Goal: Information Seeking & Learning: Learn about a topic

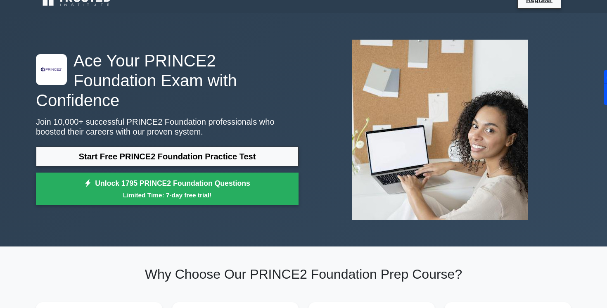
scroll to position [14, 0]
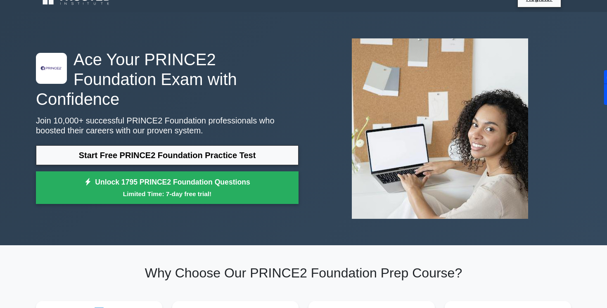
click at [232, 189] on small "Limited Time: 7-day free trial!" at bounding box center [167, 193] width 242 height 9
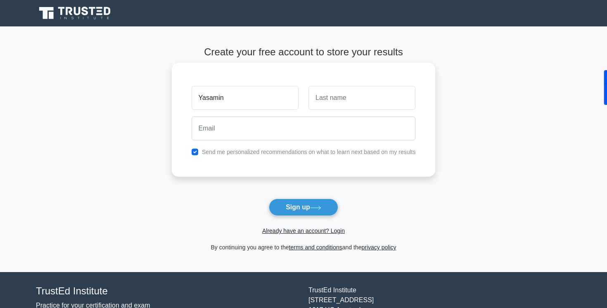
type input "Yasamin"
click at [341, 89] on input "text" at bounding box center [361, 98] width 107 height 24
type input "JAVADZADEH"
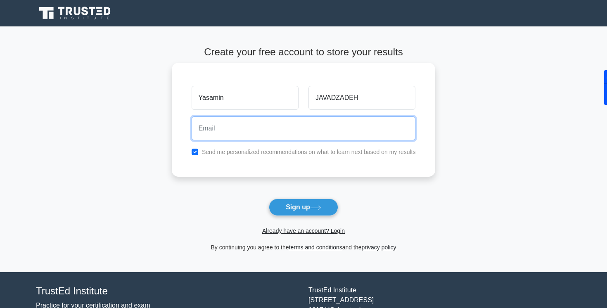
click at [302, 125] on input "email" at bounding box center [304, 128] width 224 height 24
type input "Y"
click at [269, 199] on button "Sign up" at bounding box center [303, 207] width 69 height 17
type input "Y"
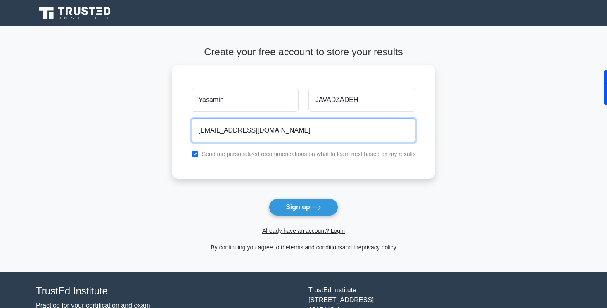
type input "yasamin.javadzadeh@gmail.com"
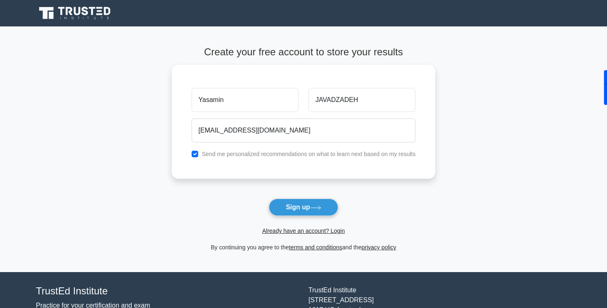
click at [269, 185] on form "Create your free account to store your results Yasamin JAVADZADEH yasamin.javad…" at bounding box center [304, 149] width 264 height 206
click at [275, 151] on label "Send me personalized recommendations on what to learn next based on my results" at bounding box center [309, 152] width 214 height 7
click at [294, 211] on button "Sign up" at bounding box center [303, 207] width 69 height 17
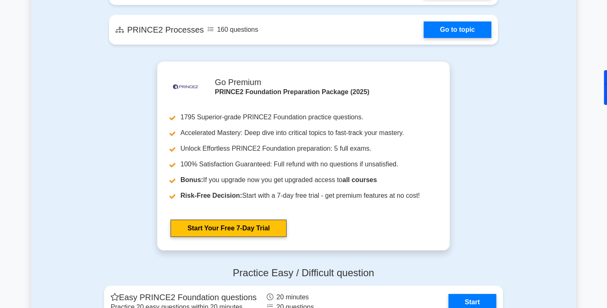
scroll to position [945, 0]
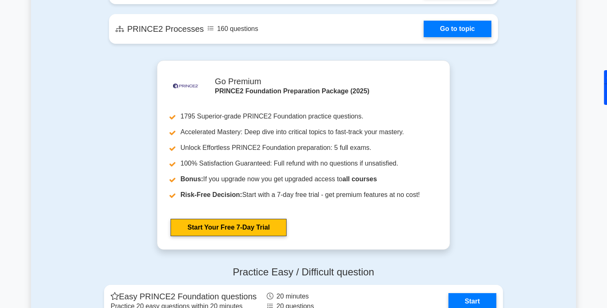
click at [182, 219] on link "Start Your Free 7-Day Trial" at bounding box center [229, 227] width 116 height 17
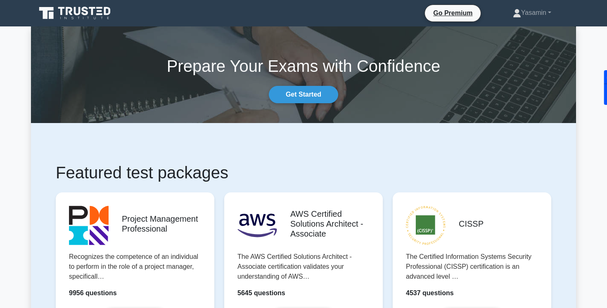
click at [90, 9] on icon at bounding box center [75, 13] width 79 height 16
click at [297, 92] on link "Get Started" at bounding box center [303, 94] width 69 height 17
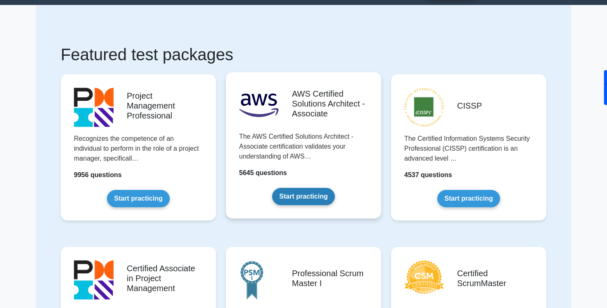
scroll to position [23, 0]
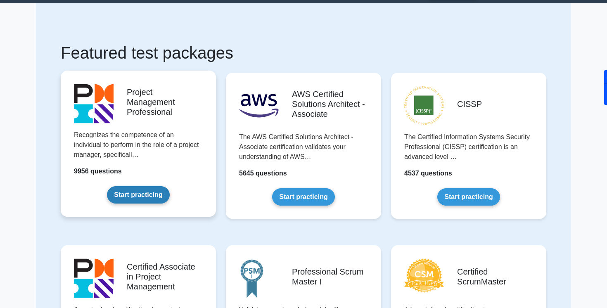
click at [151, 192] on link "Start practicing" at bounding box center [138, 194] width 62 height 17
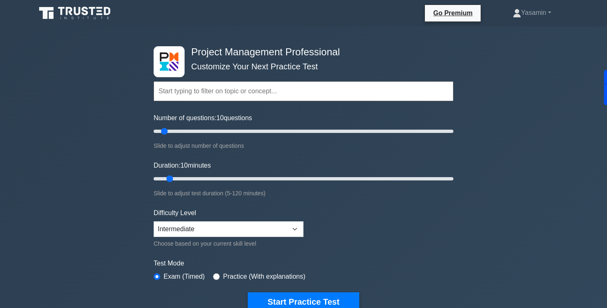
click at [73, 14] on icon at bounding box center [75, 13] width 79 height 16
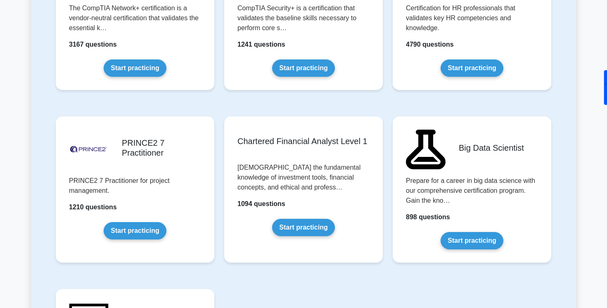
scroll to position [1630, 0]
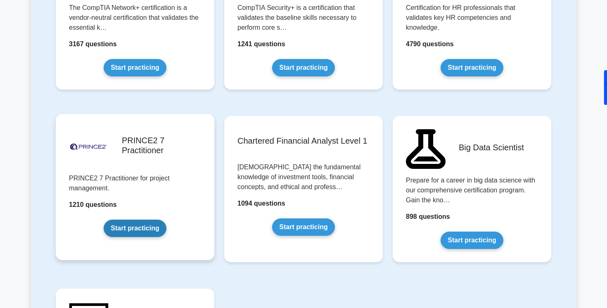
click at [121, 220] on link "Start practicing" at bounding box center [135, 228] width 62 height 17
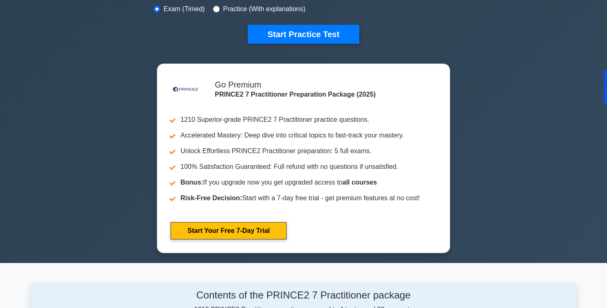
scroll to position [297, 0]
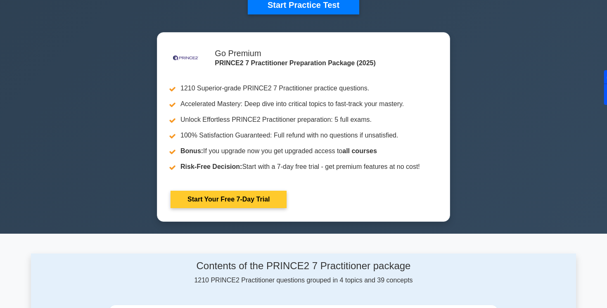
click at [193, 208] on link "Start Your Free 7-Day Trial" at bounding box center [229, 199] width 116 height 17
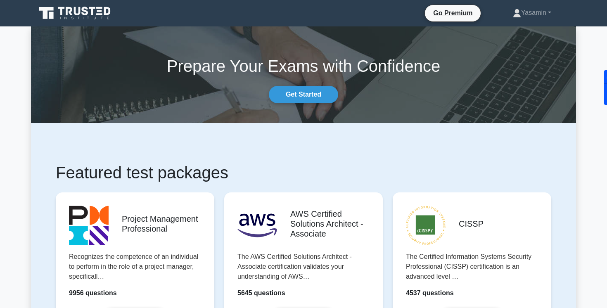
click at [76, 12] on icon at bounding box center [77, 11] width 7 height 8
click at [527, 18] on link "Yasamin" at bounding box center [532, 13] width 78 height 17
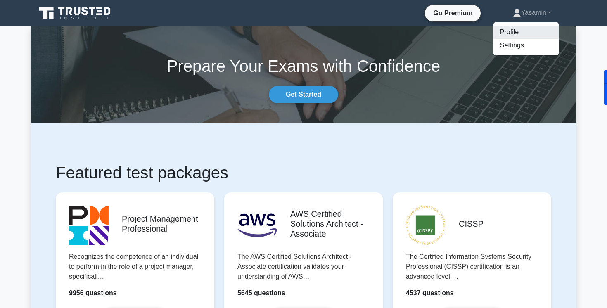
click at [515, 34] on link "Profile" at bounding box center [525, 32] width 65 height 13
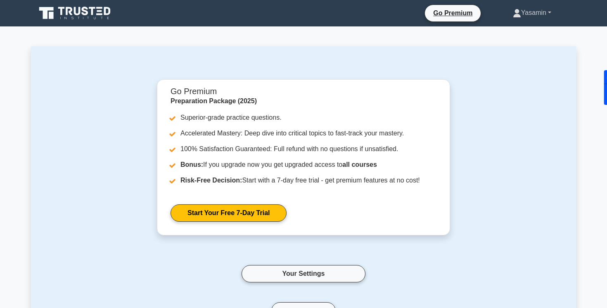
click at [538, 10] on link "Yasamin" at bounding box center [532, 13] width 78 height 17
click at [526, 41] on link "Settings" at bounding box center [525, 45] width 65 height 13
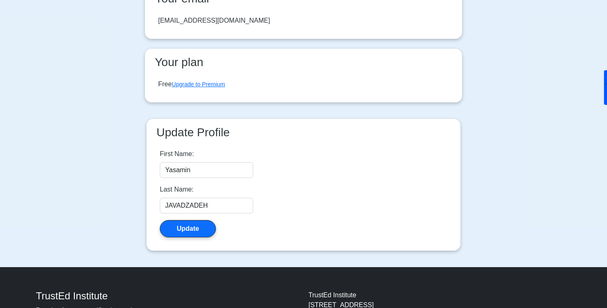
scroll to position [87, 0]
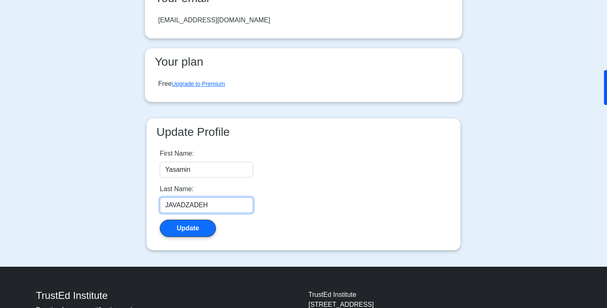
drag, startPoint x: 217, startPoint y: 206, endPoint x: 172, endPoint y: 206, distance: 45.4
click at [173, 206] on input "JAVADZADEH" at bounding box center [206, 205] width 93 height 16
type input "Javadzadeh"
click at [183, 225] on button "Update" at bounding box center [188, 228] width 56 height 17
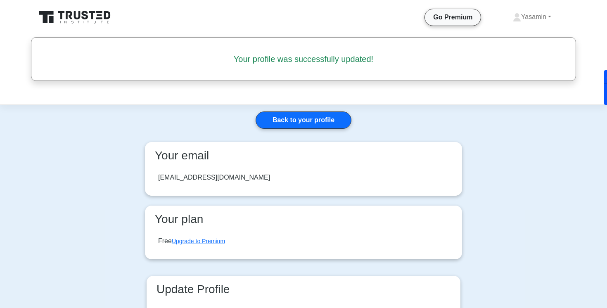
click at [92, 19] on icon at bounding box center [93, 15] width 7 height 8
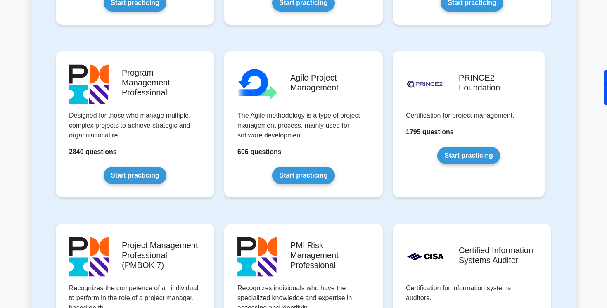
scroll to position [495, 0]
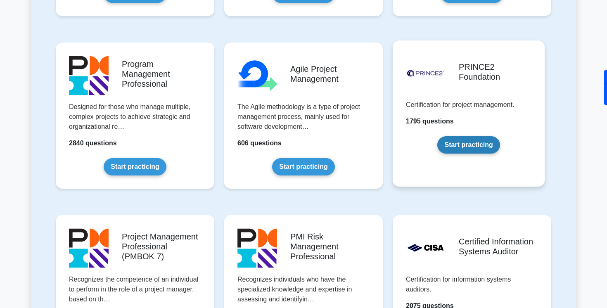
click at [478, 147] on link "Start practicing" at bounding box center [468, 144] width 62 height 17
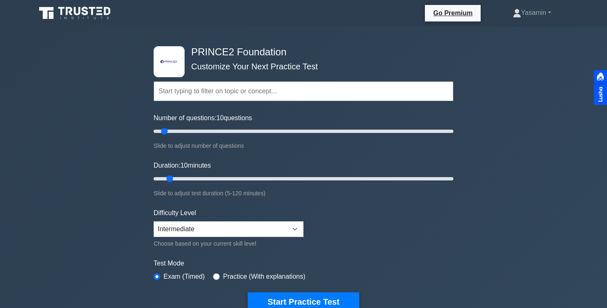
scroll to position [13, 0]
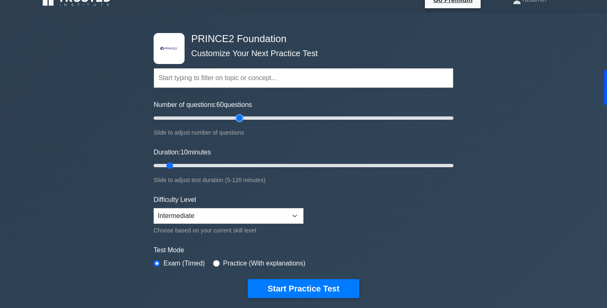
drag, startPoint x: 166, startPoint y: 119, endPoint x: 239, endPoint y: 122, distance: 72.7
type input "60"
click at [239, 122] on input "Number of questions: 60 questions" at bounding box center [304, 118] width 300 height 10
drag, startPoint x: 171, startPoint y: 166, endPoint x: 293, endPoint y: 165, distance: 121.4
type input "60"
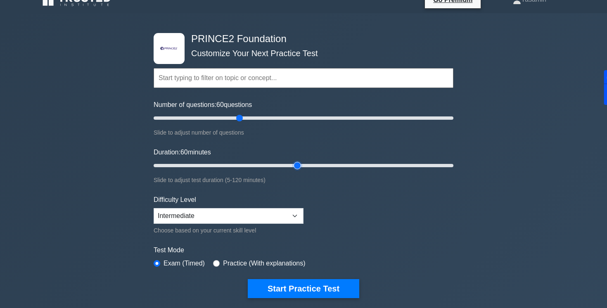
click at [293, 165] on input "Duration: 60 minutes" at bounding box center [304, 166] width 300 height 10
click at [356, 205] on form "Topics Introduction to PRINCE2 PRINCE2 Principles Organization Theme Business C…" at bounding box center [304, 170] width 300 height 255
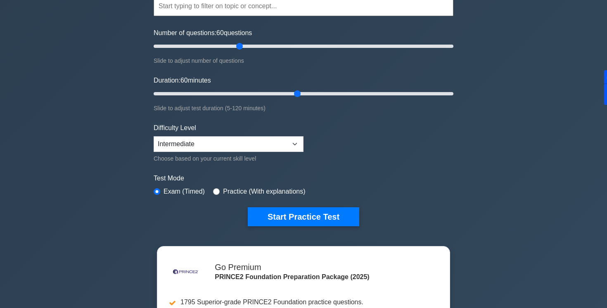
scroll to position [87, 0]
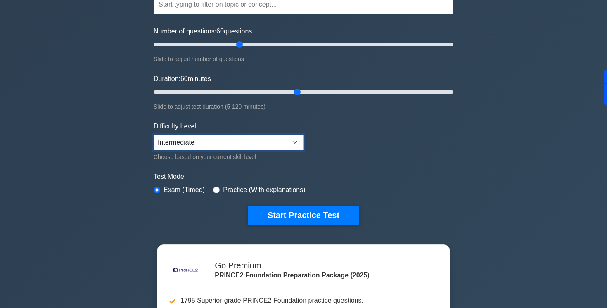
click at [286, 142] on select "Beginner Intermediate Expert" at bounding box center [229, 143] width 150 height 16
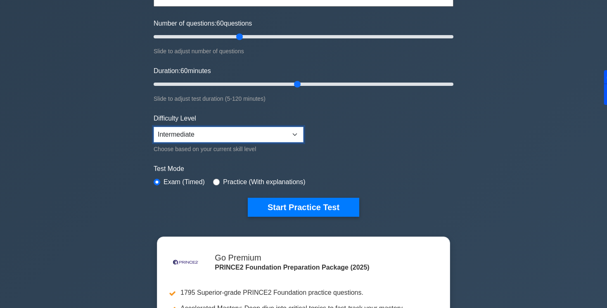
scroll to position [98, 0]
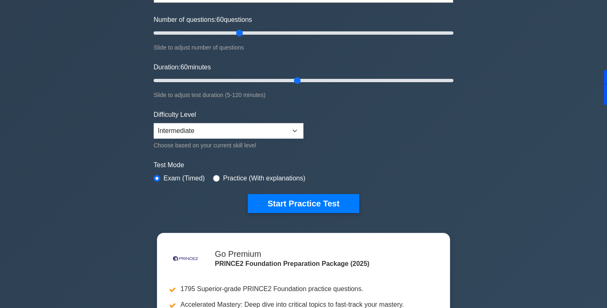
click at [275, 177] on label "Practice (With explanations)" at bounding box center [264, 178] width 82 height 10
click at [239, 173] on label "Practice (With explanations)" at bounding box center [264, 178] width 82 height 10
click at [218, 182] on div "Practice (With explanations)" at bounding box center [259, 178] width 92 height 10
click at [218, 181] on div "Practice (With explanations)" at bounding box center [259, 178] width 92 height 10
click at [218, 180] on input "radio" at bounding box center [216, 178] width 7 height 7
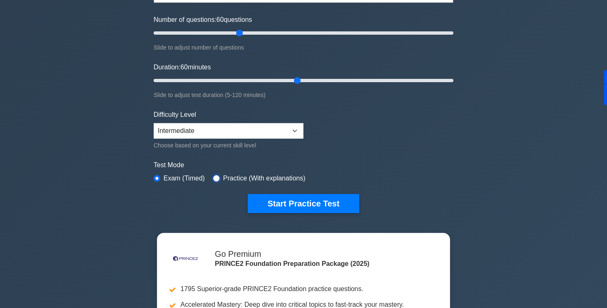
radio input "true"
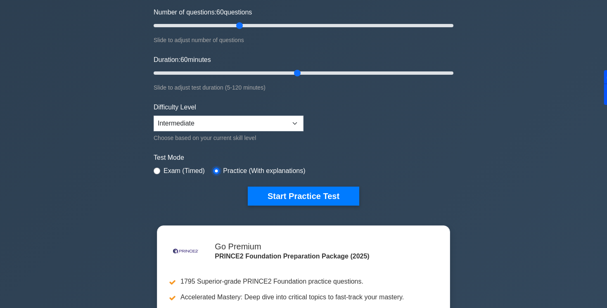
scroll to position [109, 0]
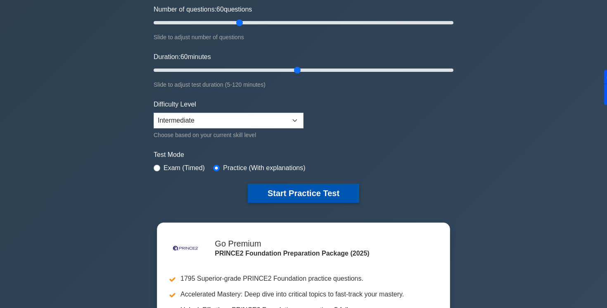
click at [324, 193] on button "Start Practice Test" at bounding box center [303, 193] width 111 height 19
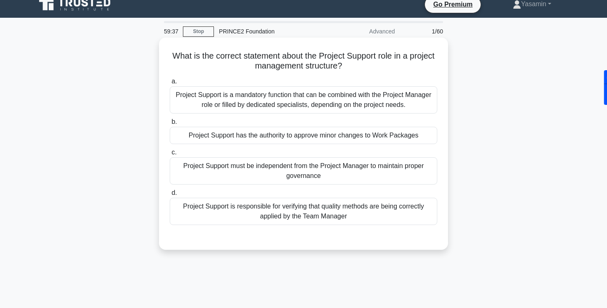
scroll to position [12, 0]
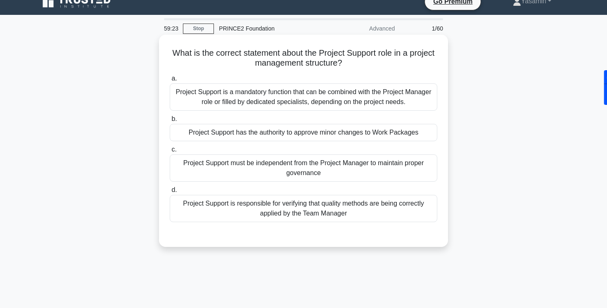
click at [286, 94] on div "Project Support is a mandatory function that can be combined with the Project M…" at bounding box center [304, 96] width 268 height 27
click at [170, 81] on input "a. Project Support is a mandatory function that can be combined with the Projec…" at bounding box center [170, 78] width 0 height 5
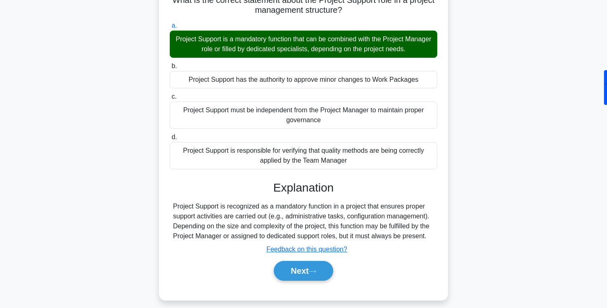
scroll to position [64, 0]
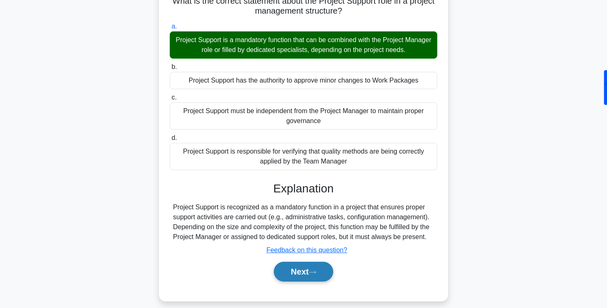
click at [308, 273] on button "Next" at bounding box center [303, 272] width 59 height 20
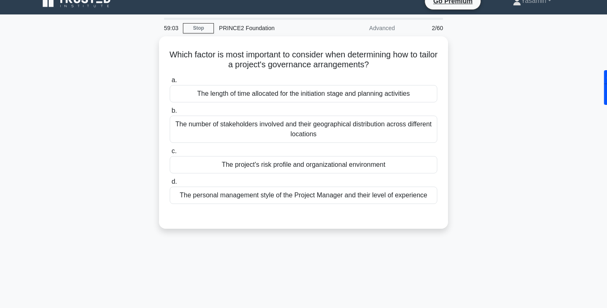
scroll to position [0, 0]
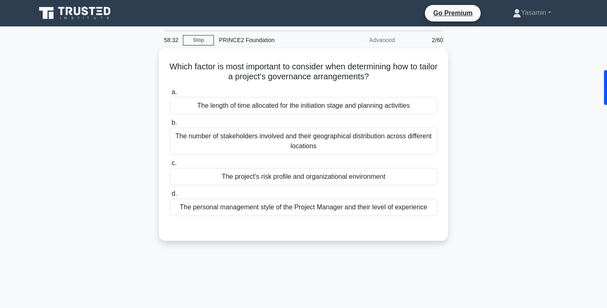
click at [490, 138] on div "Which factor is most important to consider when determining how to tailor a pro…" at bounding box center [303, 149] width 545 height 202
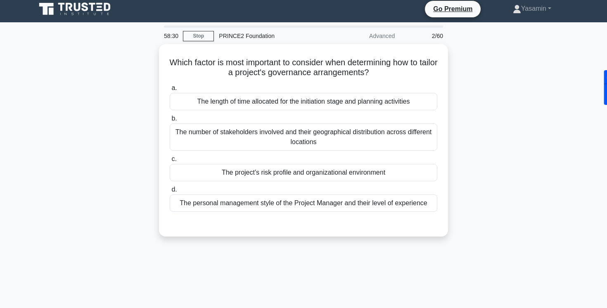
scroll to position [1, 0]
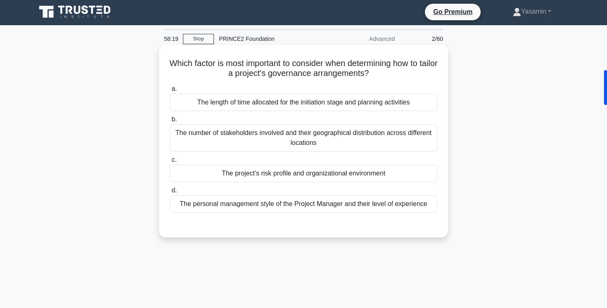
click at [376, 175] on div "The project's risk profile and organizational environment" at bounding box center [304, 173] width 268 height 17
click at [170, 163] on input "c. The project's risk profile and organizational environment" at bounding box center [170, 159] width 0 height 5
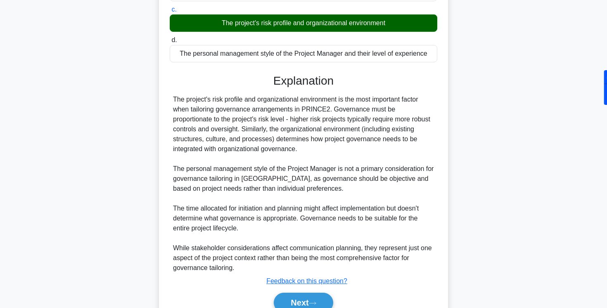
scroll to position [152, 0]
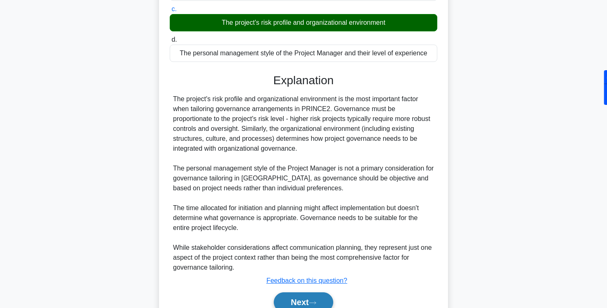
click at [304, 301] on button "Next" at bounding box center [303, 302] width 59 height 20
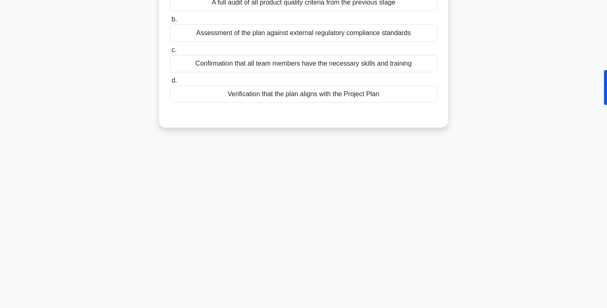
scroll to position [0, 0]
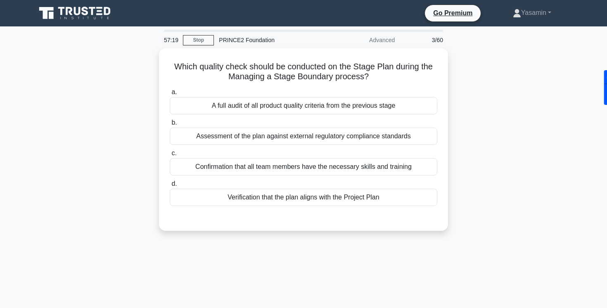
click at [505, 118] on div "Which quality check should be conducted on the Stage Plan during the Managing a…" at bounding box center [303, 144] width 545 height 192
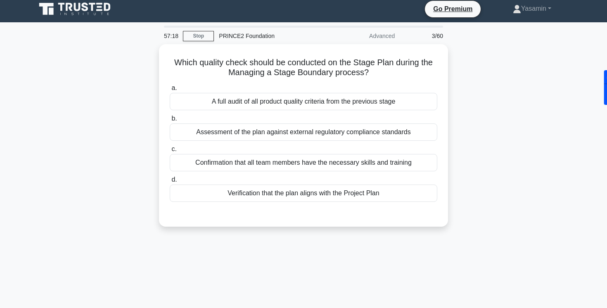
scroll to position [5, 0]
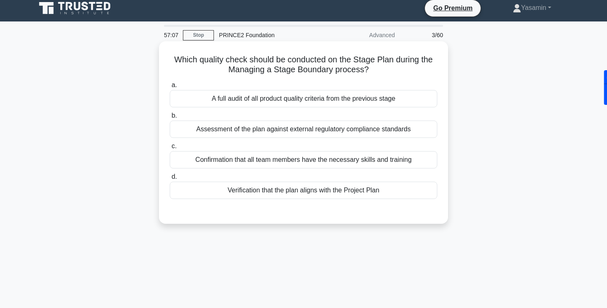
click at [408, 190] on div "Verification that the plan aligns with the Project Plan" at bounding box center [304, 190] width 268 height 17
click at [170, 180] on input "d. Verification that the plan aligns with the Project Plan" at bounding box center [170, 176] width 0 height 5
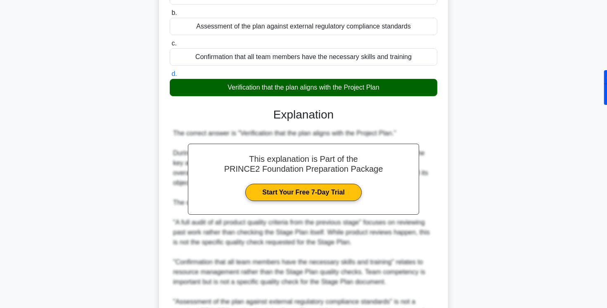
scroll to position [111, 0]
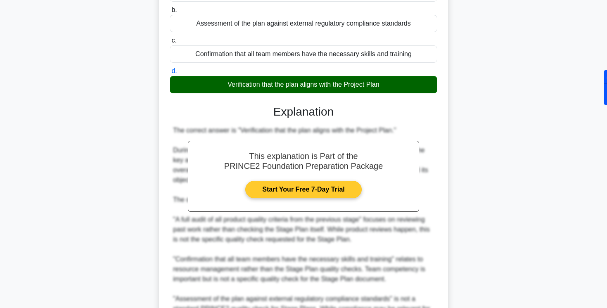
click at [327, 187] on link "Start Your Free 7-Day Trial" at bounding box center [303, 189] width 116 height 17
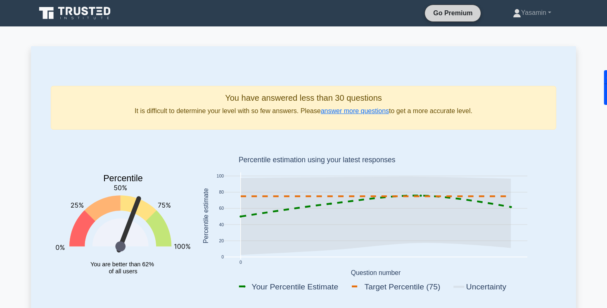
click at [439, 13] on link "Go Premium" at bounding box center [452, 13] width 49 height 10
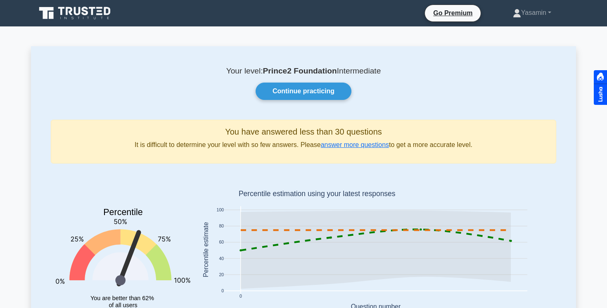
click at [76, 17] on icon at bounding box center [75, 13] width 79 height 16
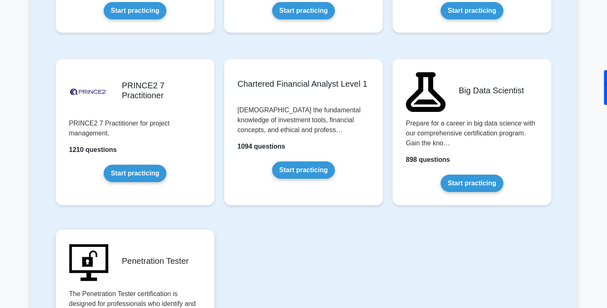
scroll to position [1713, 0]
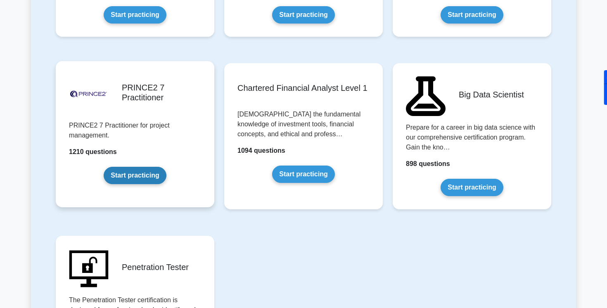
click at [115, 184] on link "Start practicing" at bounding box center [135, 175] width 62 height 17
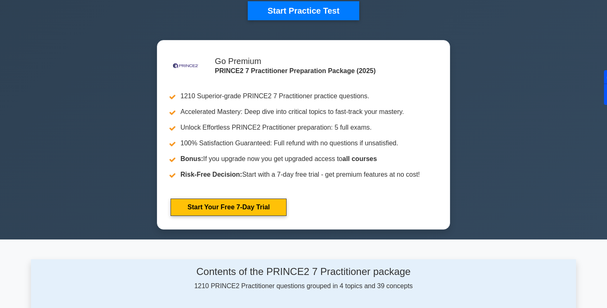
scroll to position [295, 0]
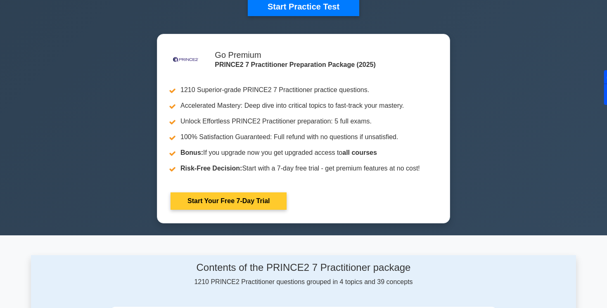
click at [253, 203] on link "Start Your Free 7-Day Trial" at bounding box center [229, 200] width 116 height 17
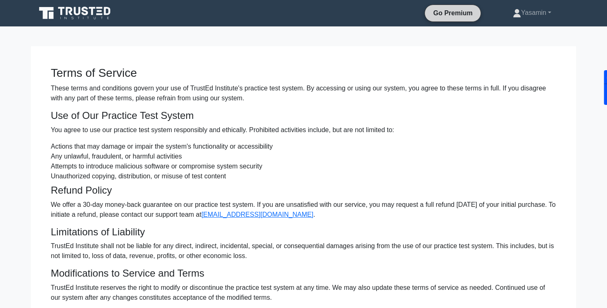
click at [440, 11] on link "Go Premium" at bounding box center [452, 13] width 49 height 10
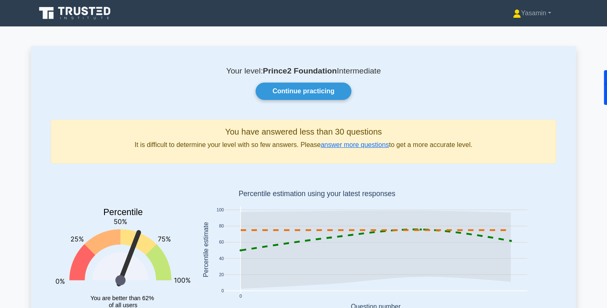
scroll to position [4, 0]
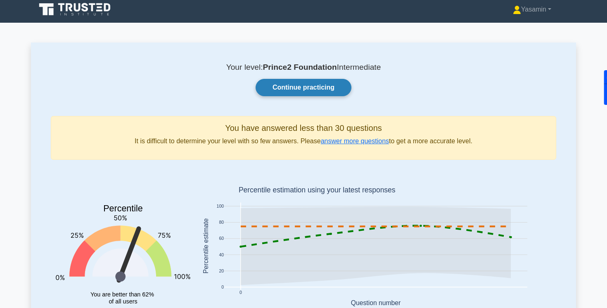
click at [314, 87] on link "Continue practicing" at bounding box center [304, 87] width 96 height 17
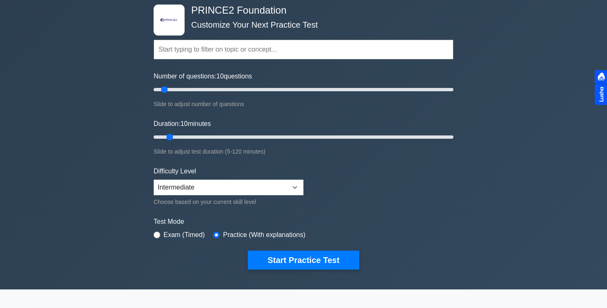
scroll to position [43, 0]
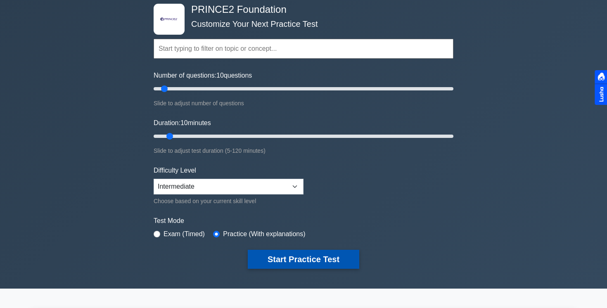
click at [321, 257] on button "Start Practice Test" at bounding box center [303, 259] width 111 height 19
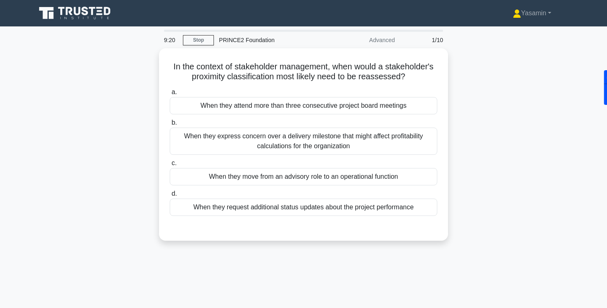
click at [491, 121] on div "In the context of stakeholder management, when would a stakeholder's proximity …" at bounding box center [303, 149] width 545 height 202
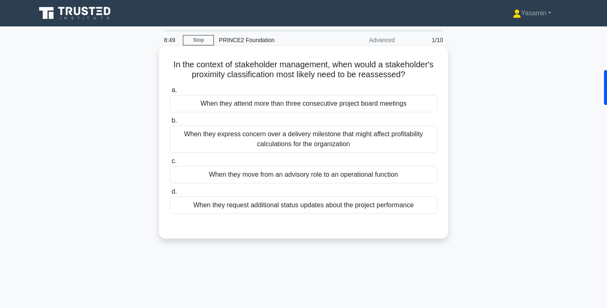
click at [361, 143] on div "When they express concern over a delivery milestone that might affect profitabi…" at bounding box center [304, 139] width 268 height 27
click at [170, 123] on input "b. When they express concern over a delivery milestone that might affect profit…" at bounding box center [170, 120] width 0 height 5
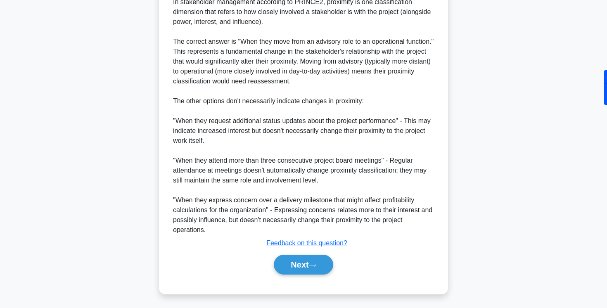
scroll to position [251, 0]
click at [307, 262] on button "Next" at bounding box center [303, 264] width 59 height 20
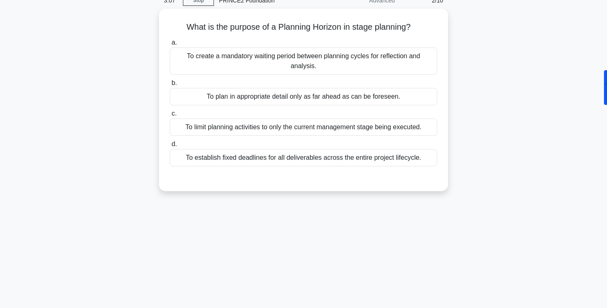
scroll to position [0, 0]
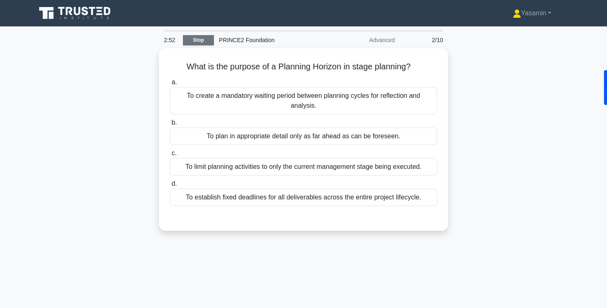
click at [203, 43] on link "Stop" at bounding box center [198, 40] width 31 height 10
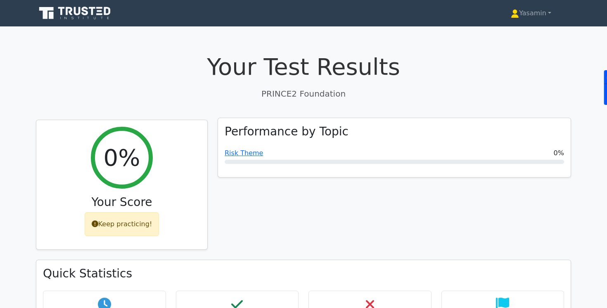
click at [266, 150] on div "Risk Theme 0%" at bounding box center [394, 153] width 339 height 10
click at [247, 154] on link "Risk Theme" at bounding box center [244, 153] width 38 height 8
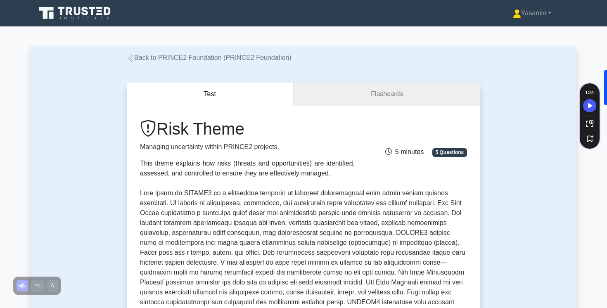
click at [83, 25] on nav "Yasamin Profile Settings" at bounding box center [303, 13] width 607 height 26
click at [83, 23] on nav "Yasamin Profile Settings" at bounding box center [303, 13] width 607 height 26
click at [134, 60] on link "Back to PRINCE2 Foundation (PRINCE2 Foundation)" at bounding box center [209, 57] width 165 height 7
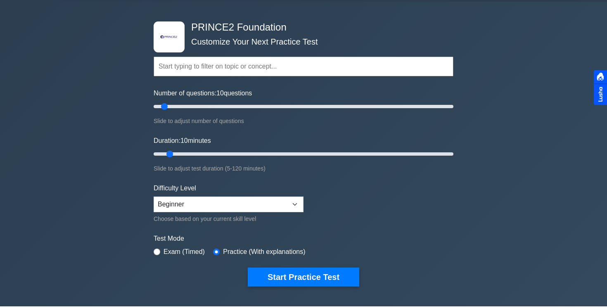
scroll to position [33, 0]
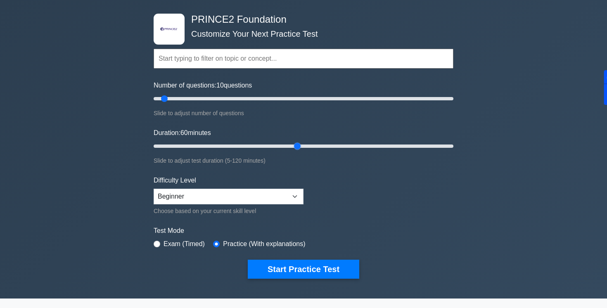
type input "60"
drag, startPoint x: 173, startPoint y: 146, endPoint x: 293, endPoint y: 150, distance: 120.2
click at [293, 151] on input "Duration: 60 minutes" at bounding box center [304, 146] width 300 height 10
drag, startPoint x: 166, startPoint y: 100, endPoint x: 170, endPoint y: 101, distance: 4.3
click at [170, 101] on input "Number of questions: 15 questions" at bounding box center [304, 99] width 300 height 10
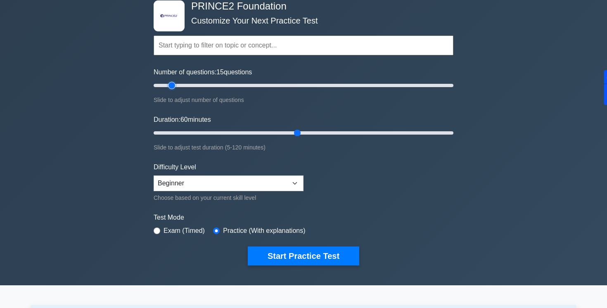
scroll to position [57, 0]
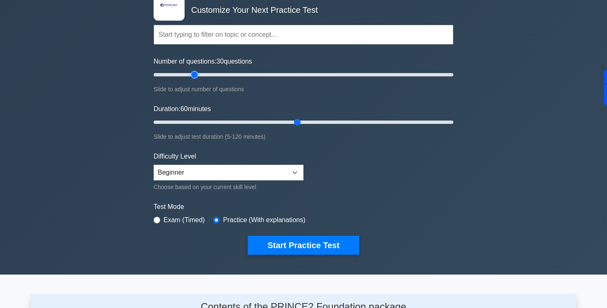
drag, startPoint x: 175, startPoint y: 76, endPoint x: 197, endPoint y: 76, distance: 21.5
type input "30"
click at [197, 76] on input "Number of questions: 30 questions" at bounding box center [304, 75] width 300 height 10
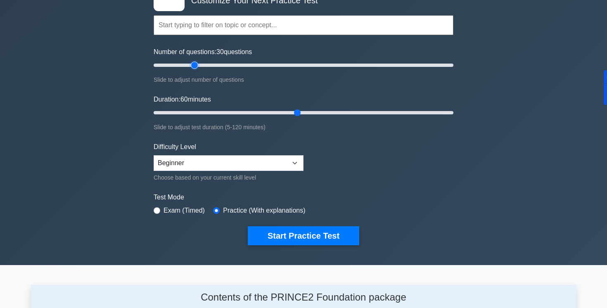
scroll to position [95, 0]
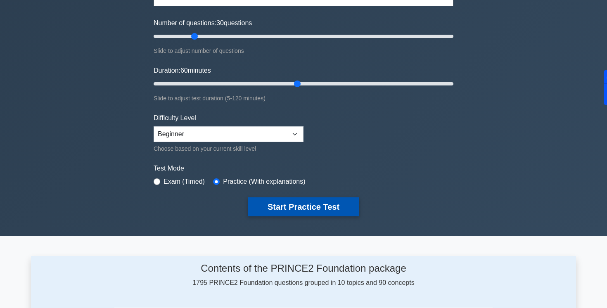
click at [276, 208] on button "Start Practice Test" at bounding box center [303, 206] width 111 height 19
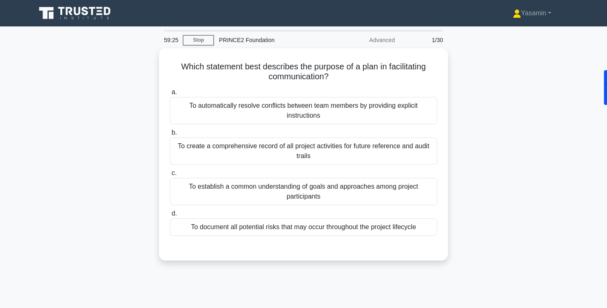
click at [474, 114] on div "Which statement best describes the purpose of a plan in facilitating communicat…" at bounding box center [303, 159] width 545 height 222
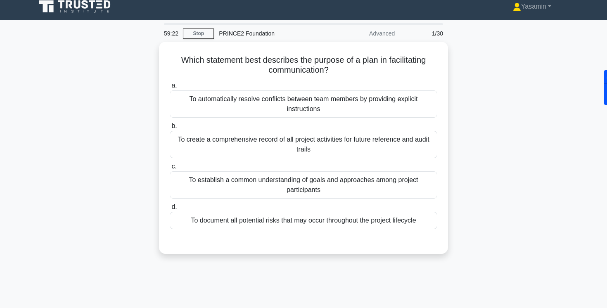
scroll to position [7, 0]
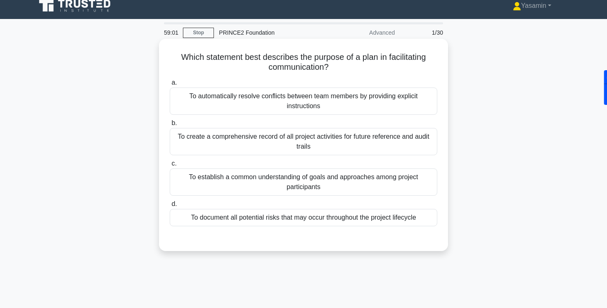
click at [403, 185] on div "To establish a common understanding of goals and approaches among project parti…" at bounding box center [304, 181] width 268 height 27
click at [170, 166] on input "c. To establish a common understanding of goals and approaches among project pa…" at bounding box center [170, 163] width 0 height 5
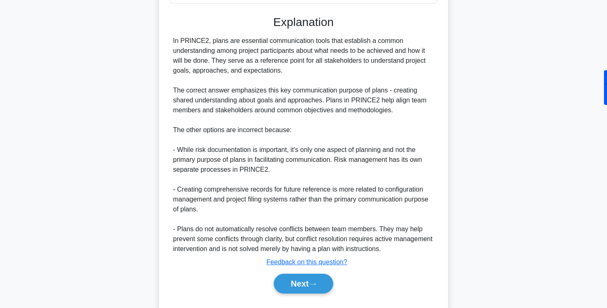
scroll to position [233, 0]
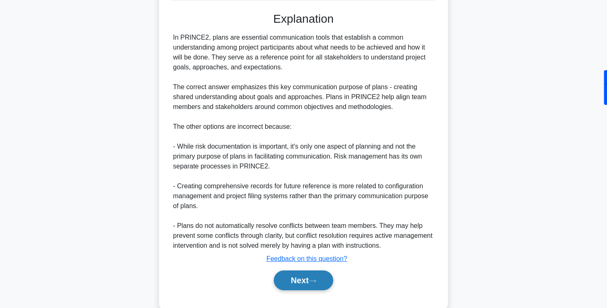
click at [310, 279] on button "Next" at bounding box center [303, 280] width 59 height 20
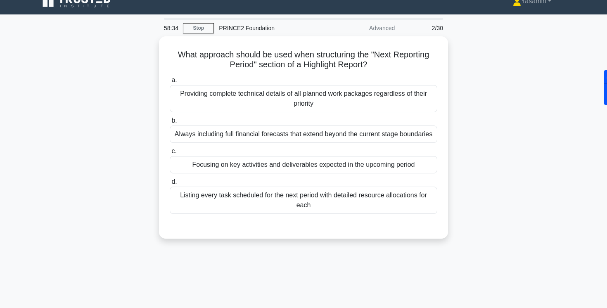
scroll to position [0, 0]
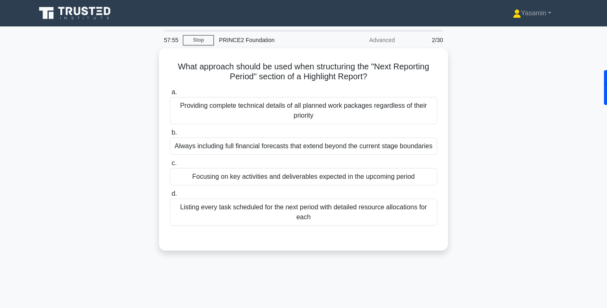
click at [465, 113] on div "What approach should be used when structuring the "Next Reporting Period" secti…" at bounding box center [303, 154] width 545 height 212
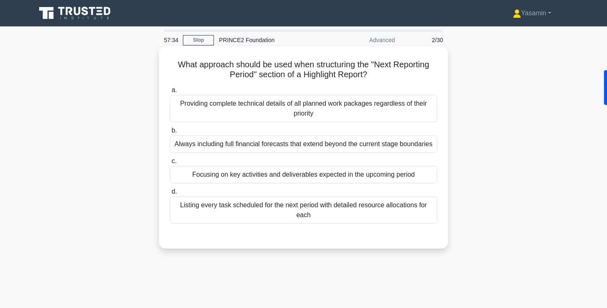
click at [262, 229] on div "a. Providing complete technical details of all planned work packages regardless…" at bounding box center [303, 160] width 269 height 155
click at [265, 177] on div "Focusing on key activities and deliverables expected in the upcoming period" at bounding box center [304, 174] width 268 height 17
click at [170, 164] on input "c. Focusing on key activities and deliverables expected in the upcoming period" at bounding box center [170, 161] width 0 height 5
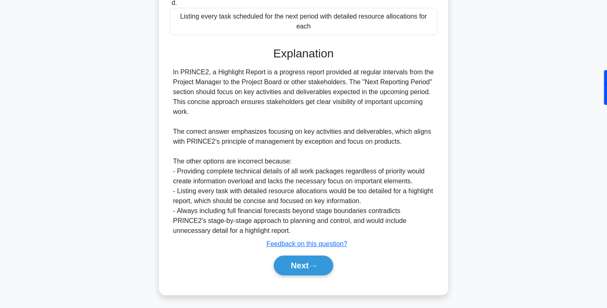
scroll to position [191, 0]
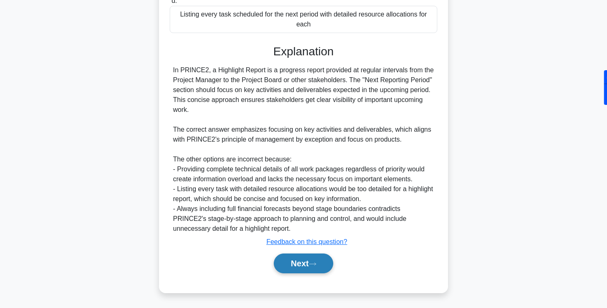
click at [307, 260] on button "Next" at bounding box center [303, 264] width 59 height 20
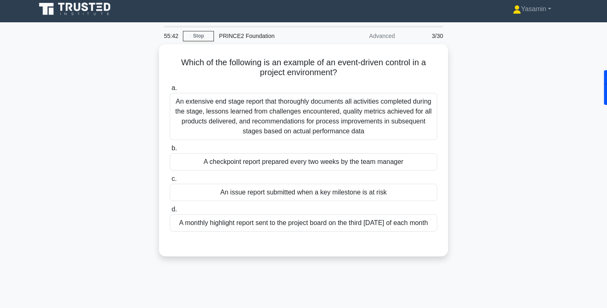
scroll to position [1, 0]
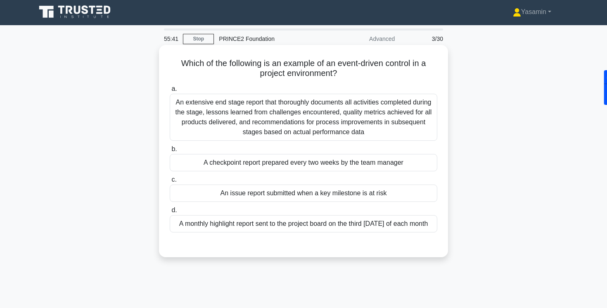
click at [420, 121] on div "An extensive end stage report that thoroughly documents all activities complete…" at bounding box center [304, 117] width 268 height 47
click at [170, 92] on input "a. An extensive end stage report that thoroughly documents all activities compl…" at bounding box center [170, 88] width 0 height 5
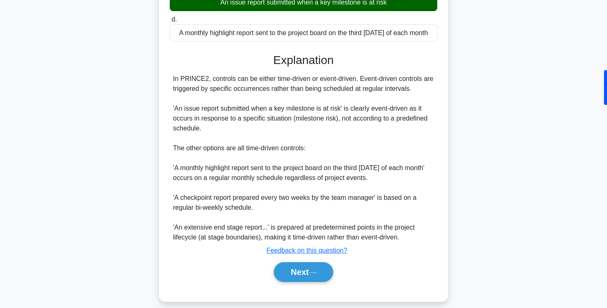
scroll to position [202, 0]
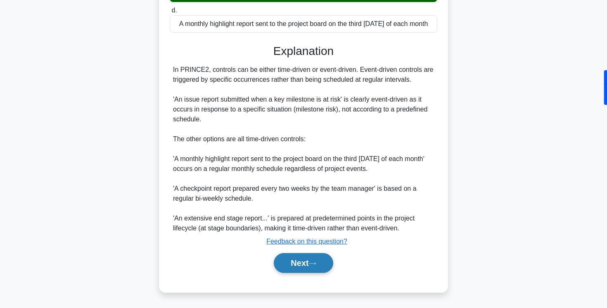
click at [303, 261] on button "Next" at bounding box center [303, 263] width 59 height 20
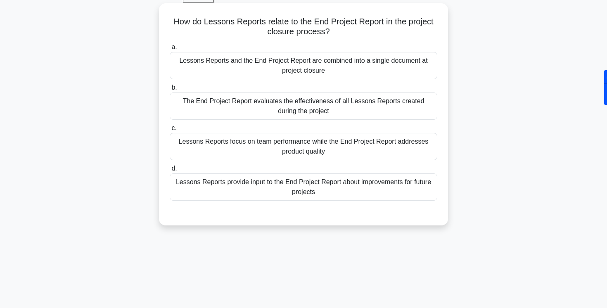
scroll to position [45, 0]
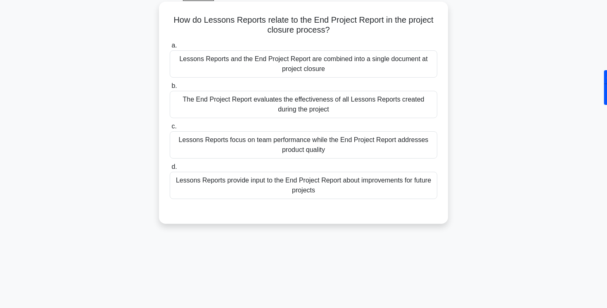
click at [339, 191] on div "Lessons Reports provide input to the End Project Report about improvements for …" at bounding box center [304, 185] width 268 height 27
click at [170, 170] on input "d. Lessons Reports provide input to the End Project Report about improvements f…" at bounding box center [170, 166] width 0 height 5
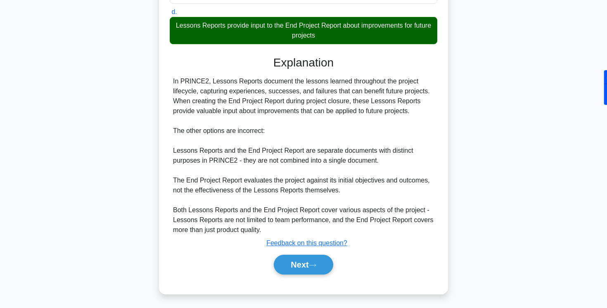
scroll to position [201, 0]
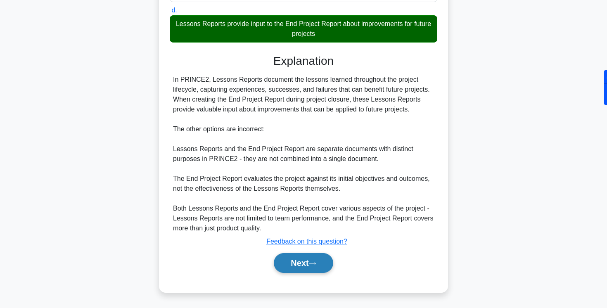
click at [301, 260] on button "Next" at bounding box center [303, 263] width 59 height 20
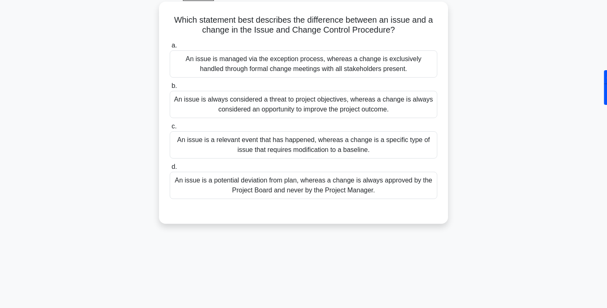
scroll to position [47, 0]
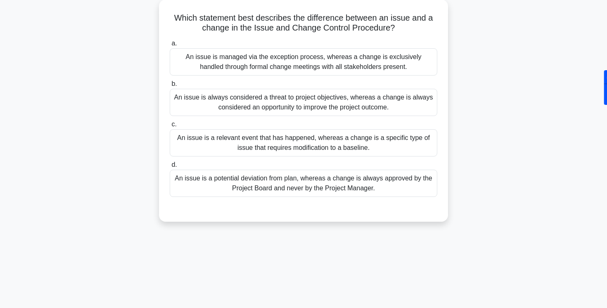
click at [275, 82] on label "b. An issue is always considered a threat to project objectives, whereas a chan…" at bounding box center [304, 97] width 268 height 37
click at [170, 82] on input "b. An issue is always considered a threat to project objectives, whereas a chan…" at bounding box center [170, 83] width 0 height 5
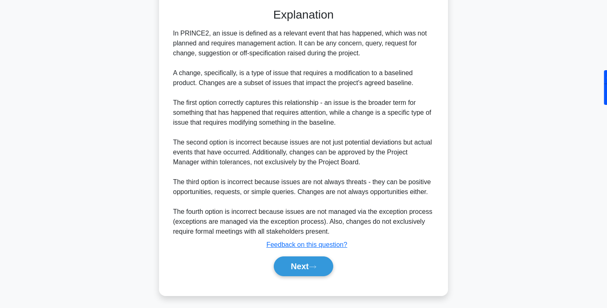
scroll to position [251, 0]
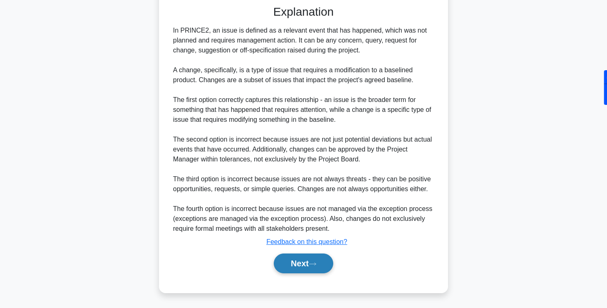
click at [301, 260] on button "Next" at bounding box center [303, 264] width 59 height 20
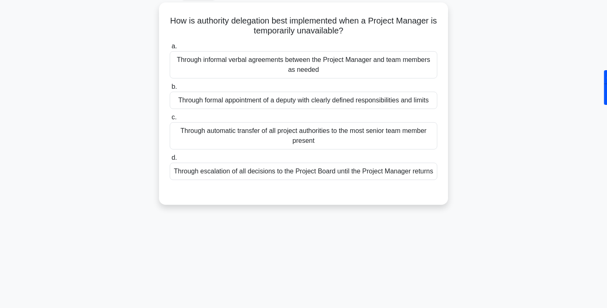
scroll to position [0, 0]
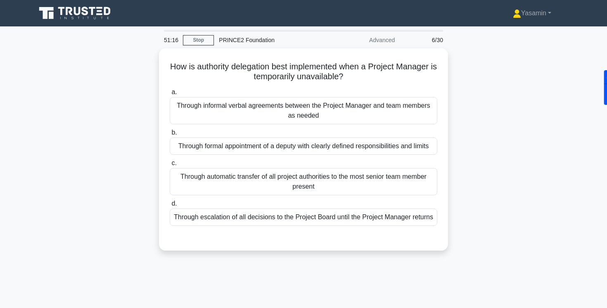
click at [118, 128] on div "How is authority delegation best implemented when a Project Manager is temporar…" at bounding box center [303, 154] width 545 height 212
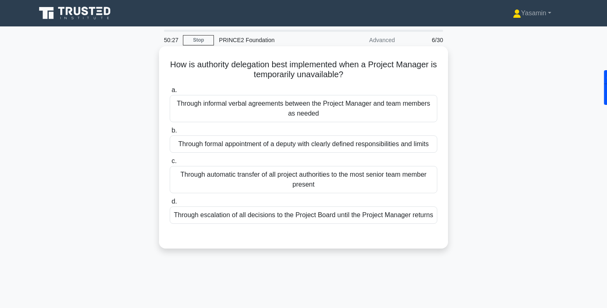
click at [269, 145] on div "Through formal appointment of a deputy with clearly defined responsibilities an…" at bounding box center [304, 143] width 268 height 17
click at [170, 133] on input "b. Through formal appointment of a deputy with clearly defined responsibilities…" at bounding box center [170, 130] width 0 height 5
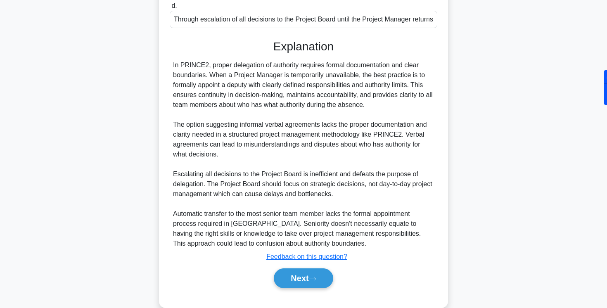
scroll to position [197, 0]
click at [299, 278] on button "Next" at bounding box center [303, 278] width 59 height 20
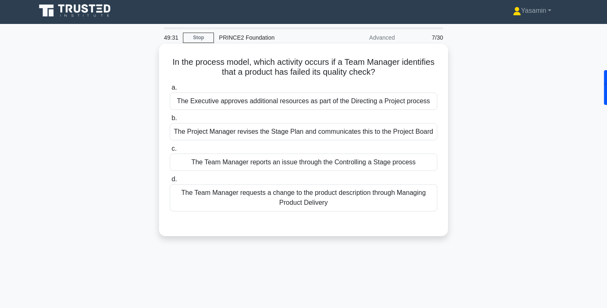
scroll to position [0, 0]
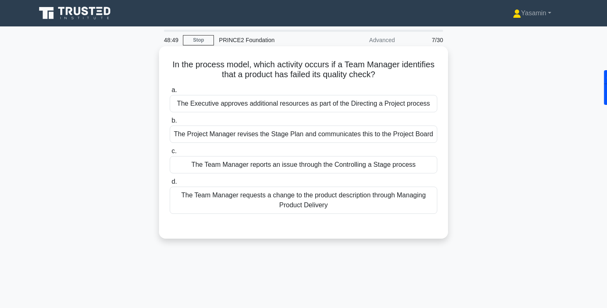
click at [300, 166] on div "The Team Manager reports an issue through the Controlling a Stage process" at bounding box center [304, 164] width 268 height 17
click at [170, 154] on input "c. The Team Manager reports an issue through the Controlling a Stage process" at bounding box center [170, 151] width 0 height 5
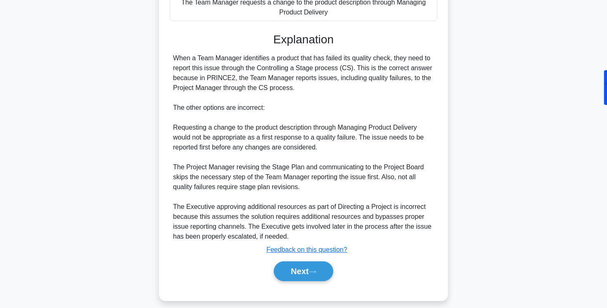
scroll to position [193, 0]
click at [313, 274] on icon at bounding box center [312, 271] width 7 height 5
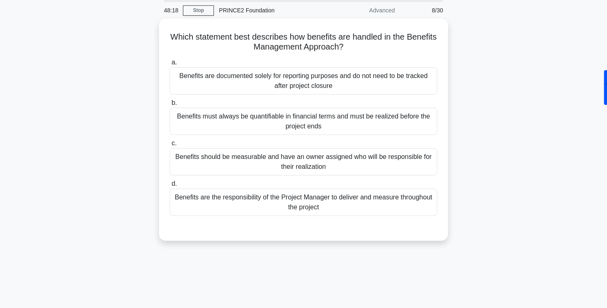
scroll to position [0, 0]
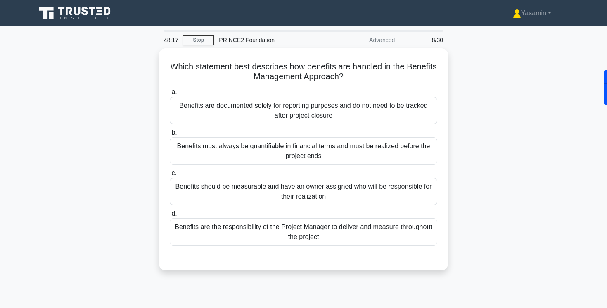
click at [83, 160] on div "Which statement best describes how benefits are handled in the Benefits Managem…" at bounding box center [303, 164] width 545 height 232
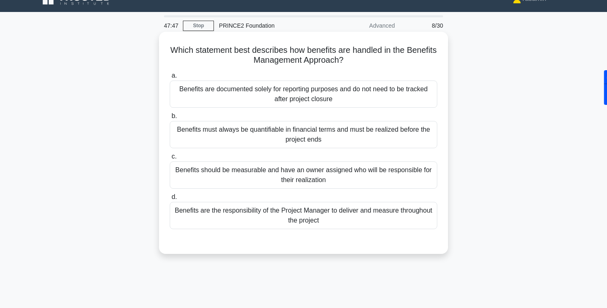
scroll to position [17, 0]
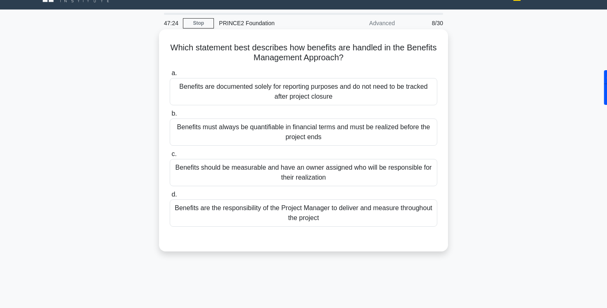
click at [270, 213] on div "Benefits are the responsibility of the Project Manager to deliver and measure t…" at bounding box center [304, 212] width 268 height 27
click at [170, 197] on input "d. Benefits are the responsibility of the Project Manager to deliver and measur…" at bounding box center [170, 194] width 0 height 5
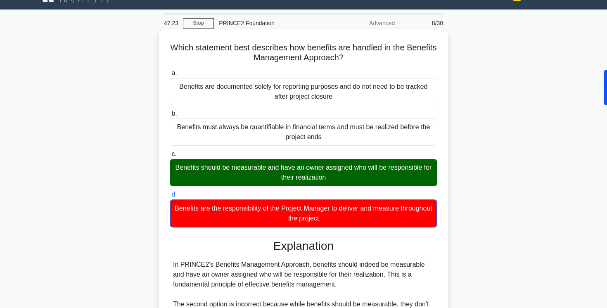
click at [270, 213] on div "Benefits are the responsibility of the Project Manager to deliver and measure t…" at bounding box center [304, 213] width 268 height 28
click at [170, 197] on input "d. Benefits are the responsibility of the Project Manager to deliver and measur…" at bounding box center [170, 194] width 0 height 5
click at [262, 183] on div "Benefits should be measurable and have an owner assigned who will be responsibl…" at bounding box center [304, 172] width 268 height 27
click at [170, 157] on input "c. Benefits should be measurable and have an owner assigned who will be respons…" at bounding box center [170, 154] width 0 height 5
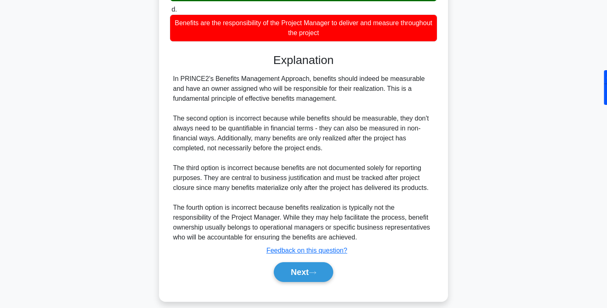
scroll to position [203, 0]
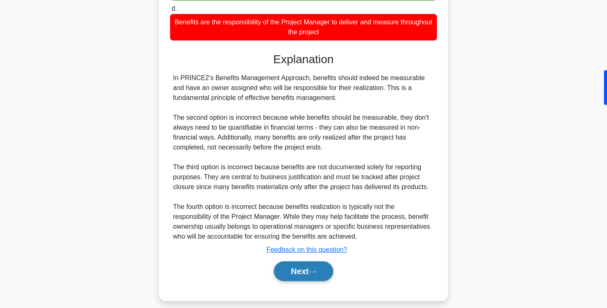
click at [297, 272] on button "Next" at bounding box center [303, 271] width 59 height 20
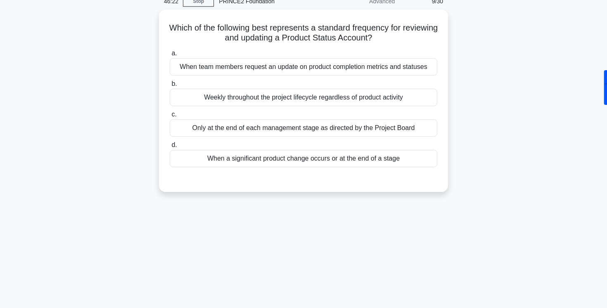
scroll to position [0, 0]
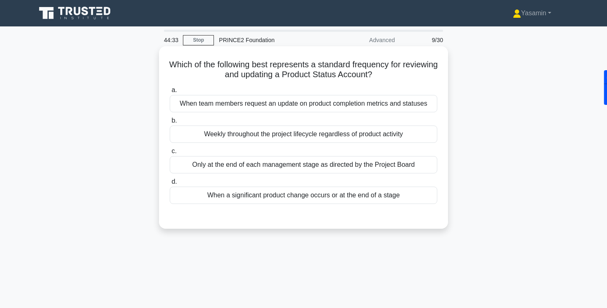
click at [409, 195] on div "When a significant product change occurs or at the end of a stage" at bounding box center [304, 195] width 268 height 17
click at [170, 185] on input "d. When a significant product change occurs or at the end of a stage" at bounding box center [170, 181] width 0 height 5
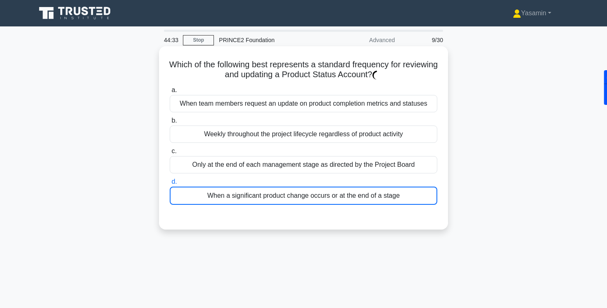
click at [409, 195] on div "When a significant product change occurs or at the end of a stage" at bounding box center [304, 196] width 268 height 18
click at [170, 185] on input "d. When a significant product change occurs or at the end of a stage" at bounding box center [170, 181] width 0 height 5
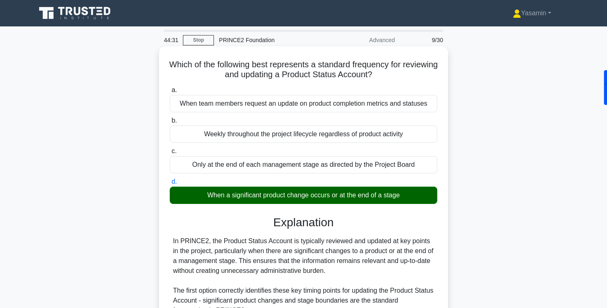
click at [401, 221] on h3 "Explanation" at bounding box center [304, 223] width 258 height 14
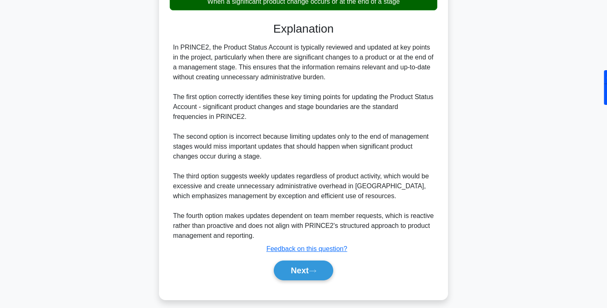
scroll to position [201, 0]
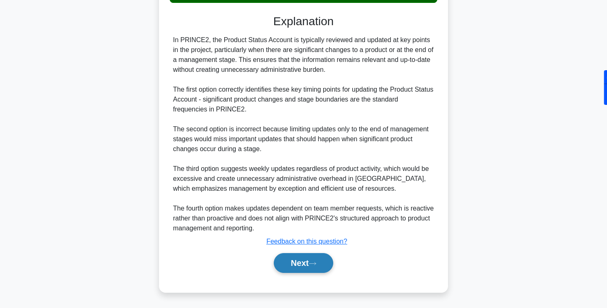
click at [308, 271] on button "Next" at bounding box center [303, 263] width 59 height 20
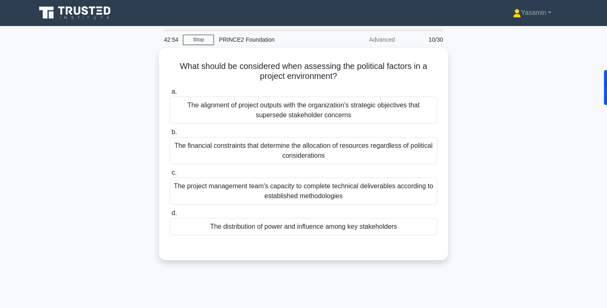
scroll to position [0, 0]
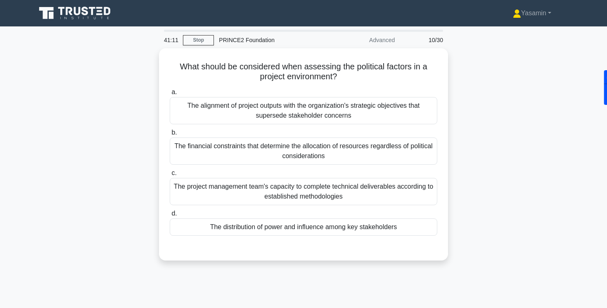
click at [490, 87] on div "What should be considered when assessing the political factors in a project env…" at bounding box center [303, 159] width 545 height 222
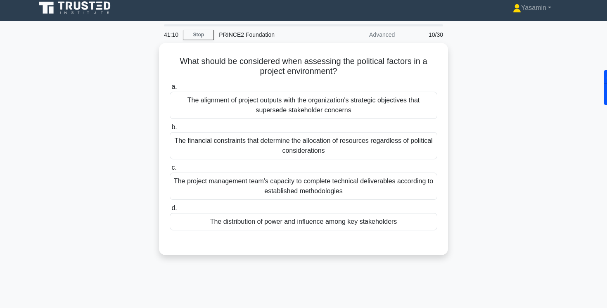
scroll to position [6, 0]
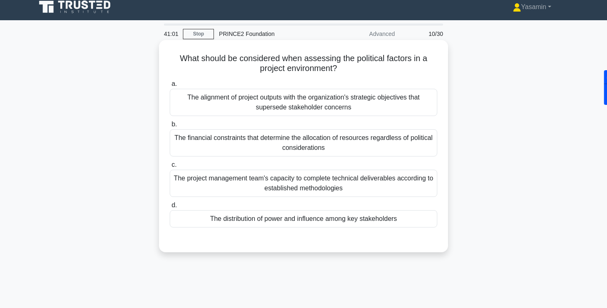
click at [420, 95] on div "The alignment of project outputs with the organization's strategic objectives t…" at bounding box center [304, 102] width 268 height 27
click at [170, 87] on input "a. The alignment of project outputs with the organization's strategic objective…" at bounding box center [170, 83] width 0 height 5
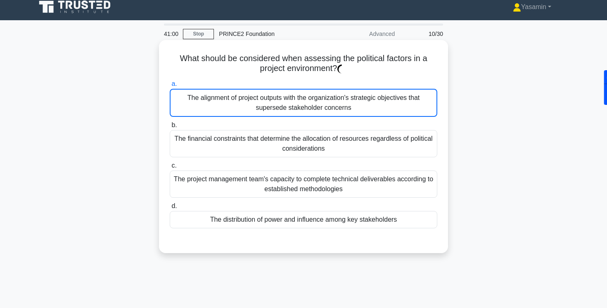
click at [407, 98] on div "The alignment of project outputs with the organization's strategic objectives t…" at bounding box center [304, 103] width 268 height 28
click at [170, 87] on input "a. The alignment of project outputs with the organization's strategic objective…" at bounding box center [170, 83] width 0 height 5
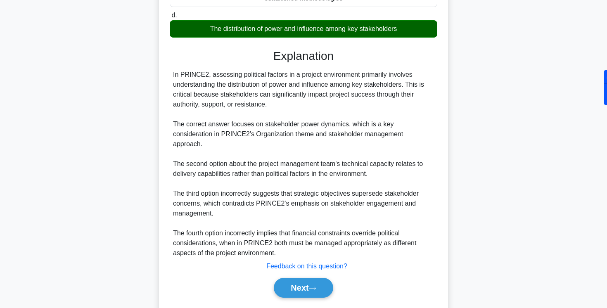
scroll to position [194, 0]
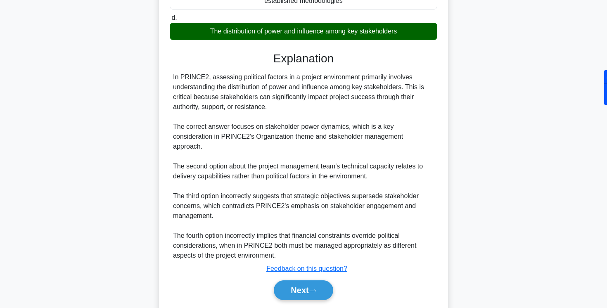
click at [402, 264] on div "Submit feedback Feedback on this question?" at bounding box center [307, 269] width 268 height 10
click at [399, 264] on div "Submit feedback Feedback on this question?" at bounding box center [307, 269] width 268 height 10
click at [320, 280] on button "Next" at bounding box center [303, 290] width 59 height 20
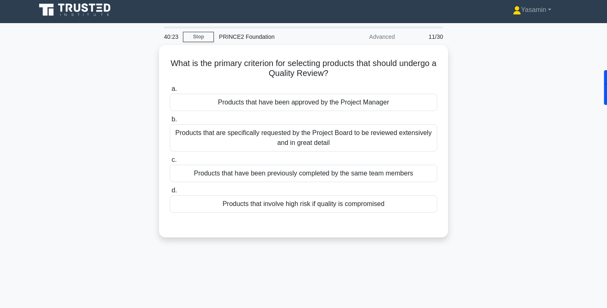
scroll to position [0, 0]
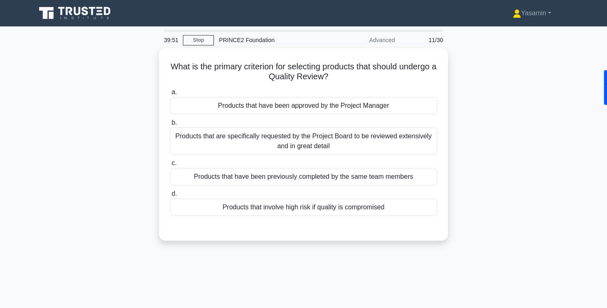
click at [474, 105] on div "What is the primary criterion for selecting products that should undergo a Qual…" at bounding box center [303, 149] width 545 height 202
click at [480, 178] on div "What is the primary criterion for selecting products that should undergo a Qual…" at bounding box center [303, 149] width 545 height 202
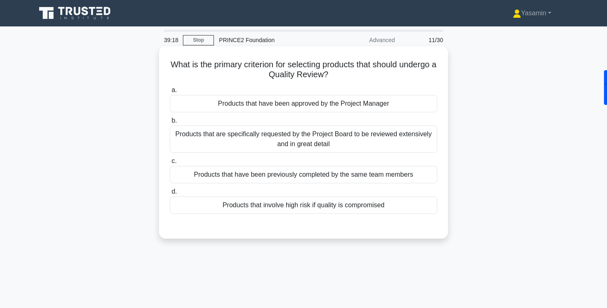
click at [280, 209] on div "Products that involve high risk if quality is compromised" at bounding box center [304, 205] width 268 height 17
click at [170, 194] on input "d. Products that involve high risk if quality is compromised" at bounding box center [170, 191] width 0 height 5
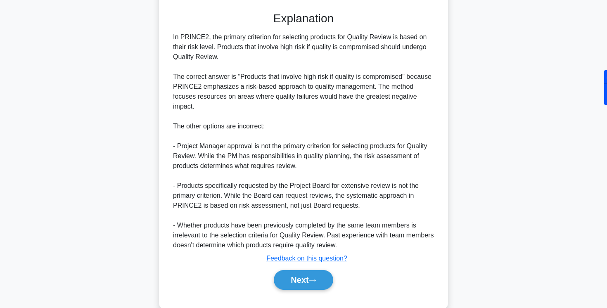
scroll to position [221, 0]
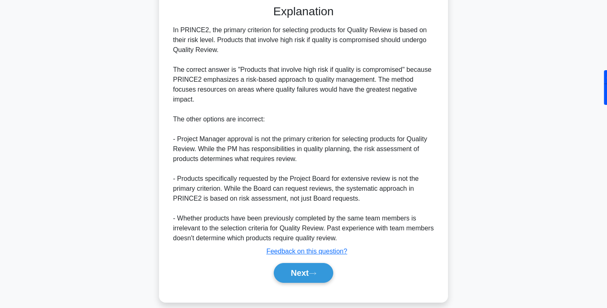
click at [282, 263] on button "Next" at bounding box center [303, 273] width 59 height 20
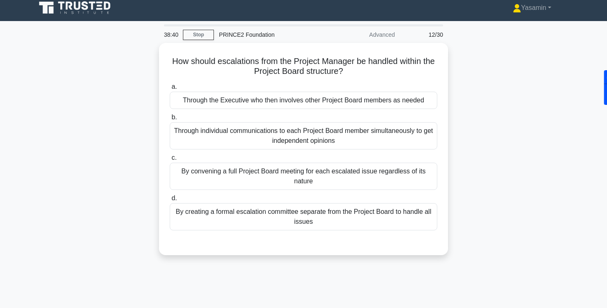
scroll to position [0, 0]
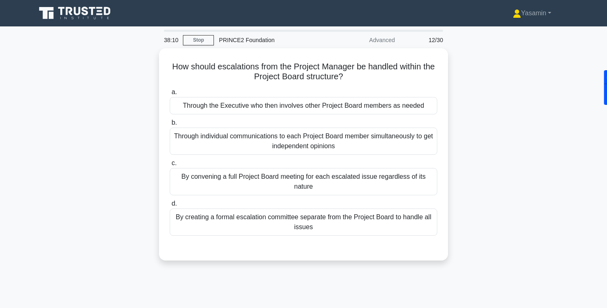
click at [466, 151] on div "How should escalations from the Project Manager be handled within the Project B…" at bounding box center [303, 159] width 545 height 222
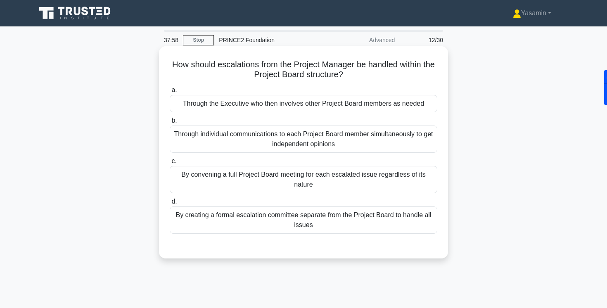
click at [411, 100] on div "Through the Executive who then involves other Project Board members as needed" at bounding box center [304, 103] width 268 height 17
click at [170, 93] on input "a. Through the Executive who then involves other Project Board members as needed" at bounding box center [170, 90] width 0 height 5
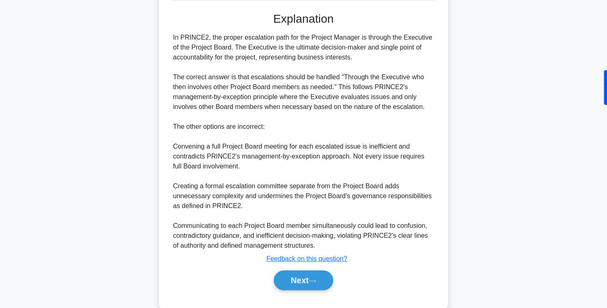
scroll to position [238, 0]
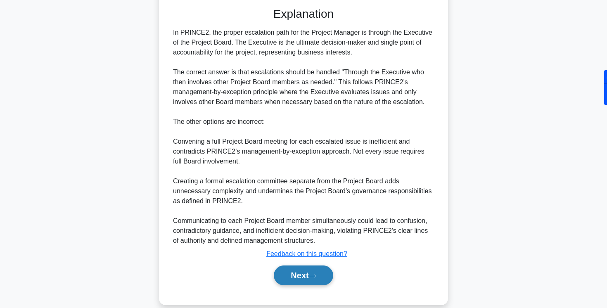
click at [298, 276] on button "Next" at bounding box center [303, 275] width 59 height 20
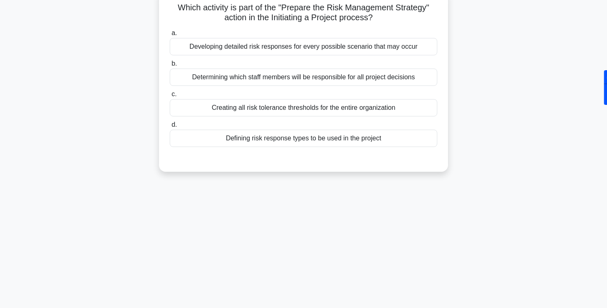
scroll to position [0, 0]
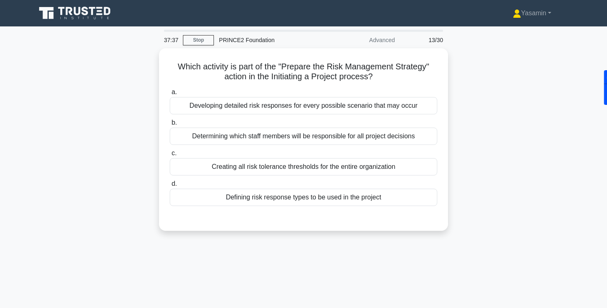
click at [101, 132] on div "Which activity is part of the "Prepare the Risk Management Strategy" action in …" at bounding box center [303, 144] width 545 height 192
click at [465, 119] on div "Which activity is part of the "Prepare the Risk Management Strategy" action in …" at bounding box center [303, 144] width 545 height 192
click at [473, 177] on div "Which activity is part of the "Prepare the Risk Management Strategy" action in …" at bounding box center [303, 144] width 545 height 192
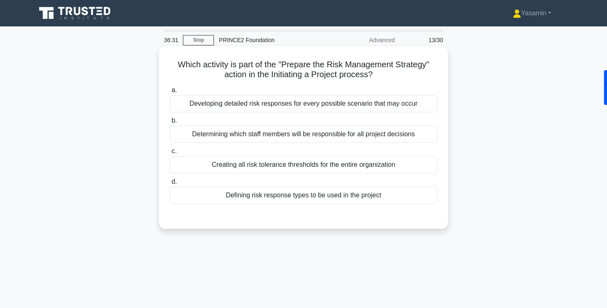
click at [325, 199] on div "Defining risk response types to be used in the project" at bounding box center [304, 195] width 268 height 17
click at [170, 185] on input "d. Defining risk response types to be used in the project" at bounding box center [170, 181] width 0 height 5
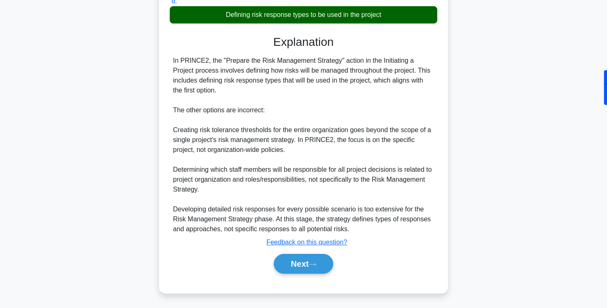
scroll to position [181, 0]
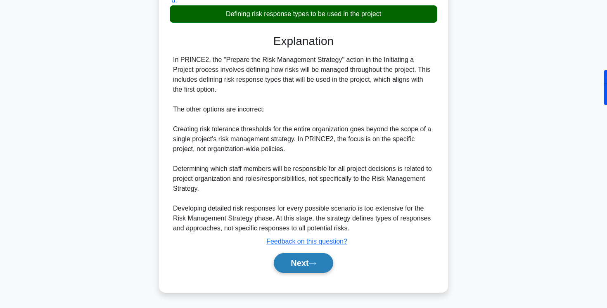
click at [288, 263] on button "Next" at bounding box center [303, 263] width 59 height 20
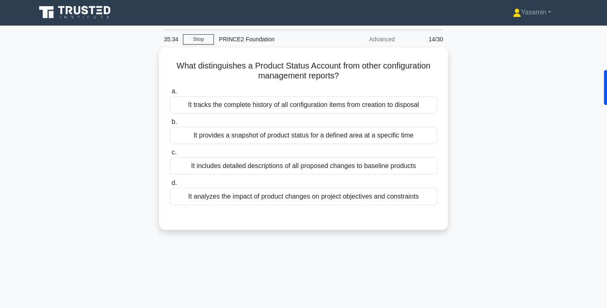
scroll to position [0, 0]
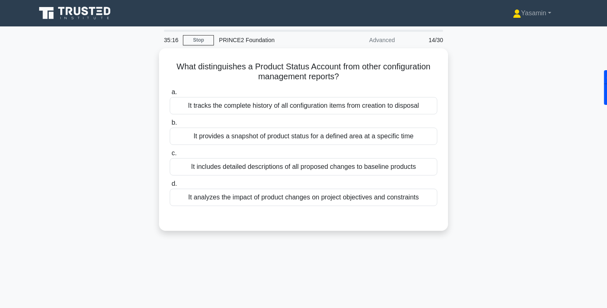
click at [258, 260] on div "35:16 Stop PRINCE2 Foundation Advanced 14/30 What distinguishes a Product Statu…" at bounding box center [303, 236] width 545 height 413
click at [262, 260] on div "34:06 Stop PRINCE2 Foundation Advanced 14/30 What distinguishes a Product Statu…" at bounding box center [303, 236] width 545 height 413
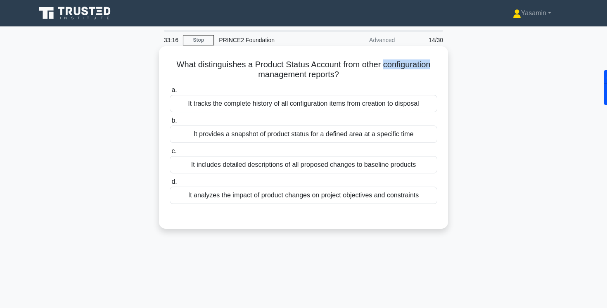
drag, startPoint x: 382, startPoint y: 65, endPoint x: 446, endPoint y: 64, distance: 64.0
click at [446, 64] on div "What distinguishes a Product Status Account from other configuration management…" at bounding box center [303, 137] width 289 height 183
copy h5 "configuration"
click at [311, 82] on div "What distinguishes a Product Status Account from other configuration management…" at bounding box center [303, 138] width 282 height 176
click at [339, 161] on div "It includes detailed descriptions of all proposed changes to baseline products" at bounding box center [304, 164] width 268 height 17
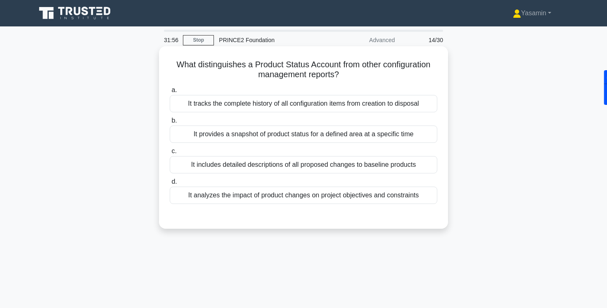
click at [170, 154] on input "c. It includes detailed descriptions of all proposed changes to baseline produc…" at bounding box center [170, 151] width 0 height 5
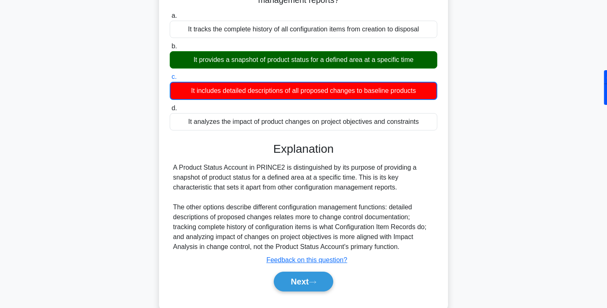
scroll to position [138, 0]
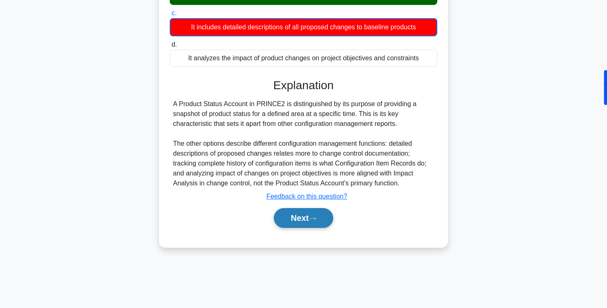
click at [313, 213] on button "Next" at bounding box center [303, 218] width 59 height 20
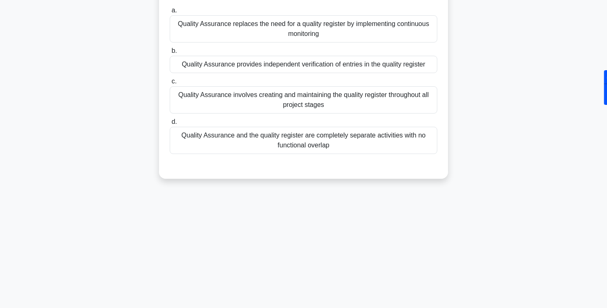
scroll to position [0, 0]
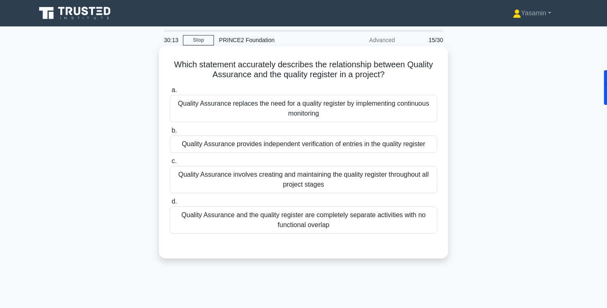
click at [182, 145] on div "Quality Assurance provides independent verification of entries in the quality r…" at bounding box center [304, 143] width 268 height 17
click at [170, 133] on input "b. Quality Assurance provides independent verification of entries in the qualit…" at bounding box center [170, 130] width 0 height 5
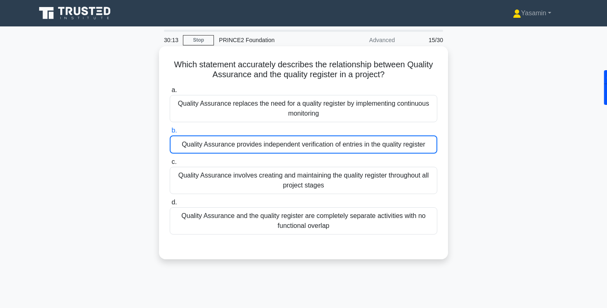
click at [182, 145] on div "Quality Assurance provides independent verification of entries in the quality r…" at bounding box center [304, 144] width 268 height 18
click at [170, 133] on input "b. Quality Assurance provides independent verification of entries in the qualit…" at bounding box center [170, 130] width 0 height 5
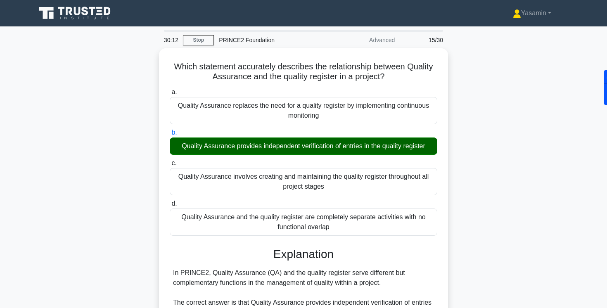
click at [94, 254] on div "Which statement accurately describes the relationship between Quality Assurance…" at bounding box center [303, 306] width 545 height 517
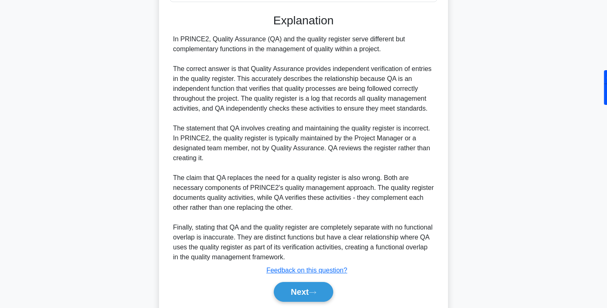
scroll to position [232, 0]
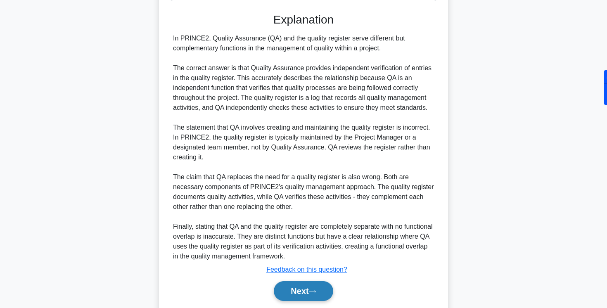
click at [290, 293] on button "Next" at bounding box center [303, 291] width 59 height 20
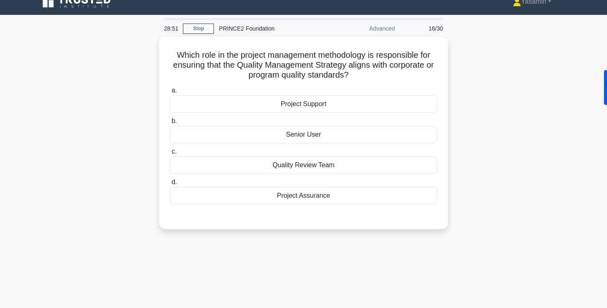
scroll to position [0, 0]
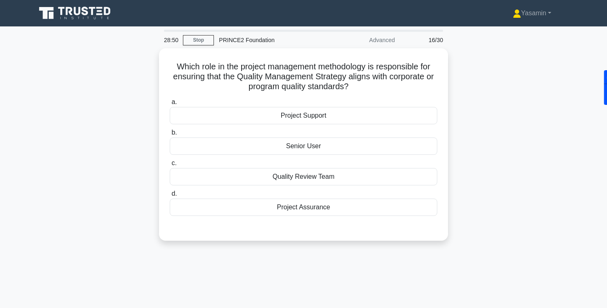
click at [117, 124] on div "Which role in the project management methodology is responsible for ensuring th…" at bounding box center [303, 149] width 545 height 202
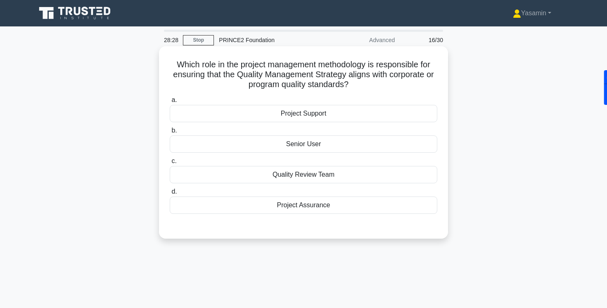
click at [260, 210] on div "Project Assurance" at bounding box center [304, 205] width 268 height 17
click at [170, 194] on input "d. Project Assurance" at bounding box center [170, 191] width 0 height 5
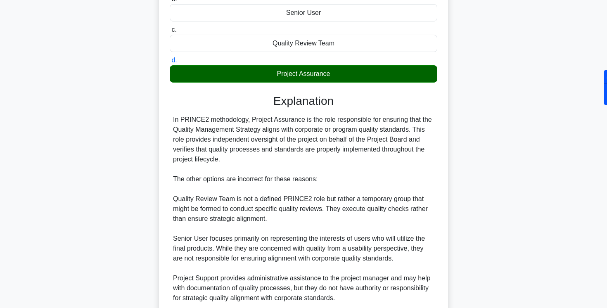
scroll to position [130, 0]
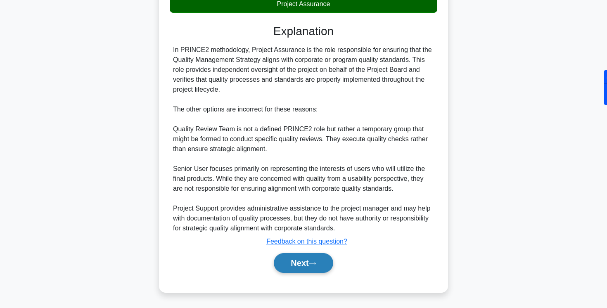
click at [299, 265] on button "Next" at bounding box center [303, 263] width 59 height 20
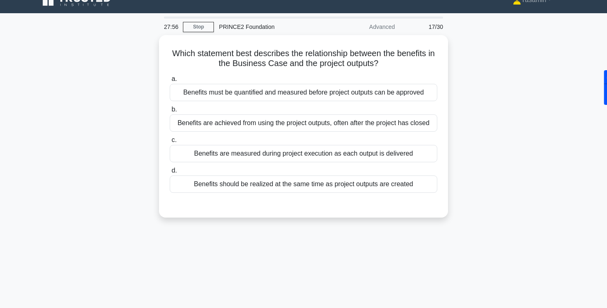
scroll to position [12, 0]
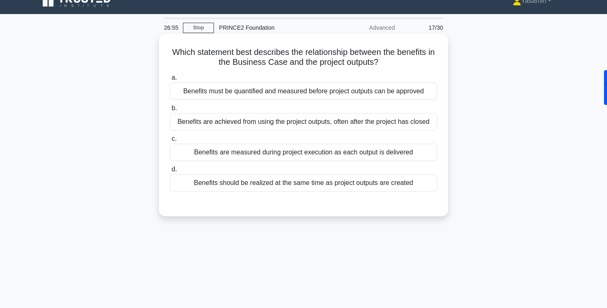
click at [303, 191] on div "Benefits should be realized at the same time as project outputs are created" at bounding box center [304, 182] width 268 height 17
click at [170, 172] on input "d. Benefits should be realized at the same time as project outputs are created" at bounding box center [170, 169] width 0 height 5
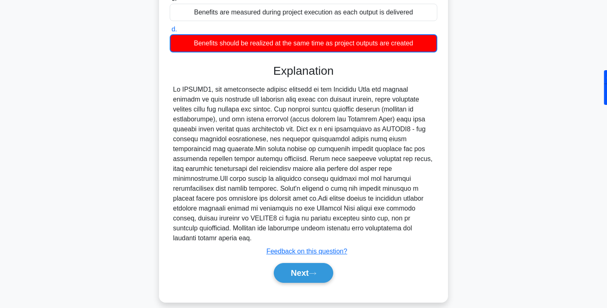
scroll to position [152, 0]
click at [295, 265] on button "Next" at bounding box center [303, 273] width 59 height 20
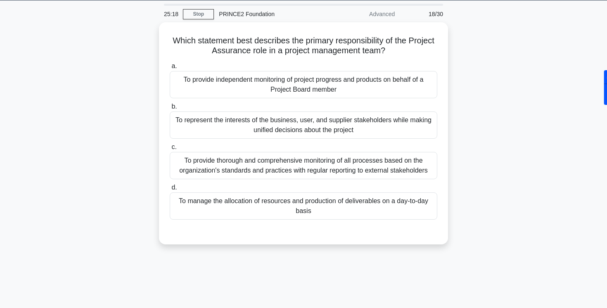
scroll to position [32, 0]
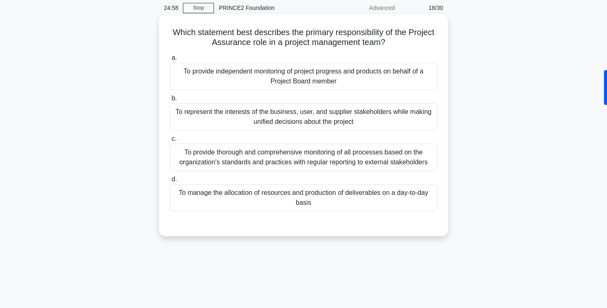
click at [192, 156] on div "To provide thorough and comprehensive monitoring of all processes based on the …" at bounding box center [304, 157] width 268 height 27
click at [170, 142] on input "c. To provide thorough and comprehensive monitoring of all processes based on t…" at bounding box center [170, 138] width 0 height 5
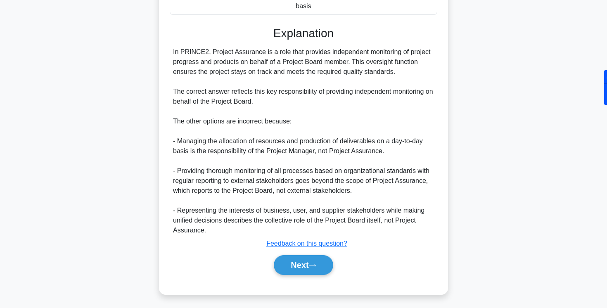
scroll to position [232, 0]
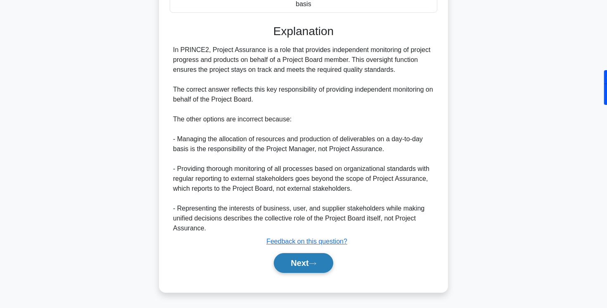
click at [299, 264] on button "Next" at bounding box center [303, 263] width 59 height 20
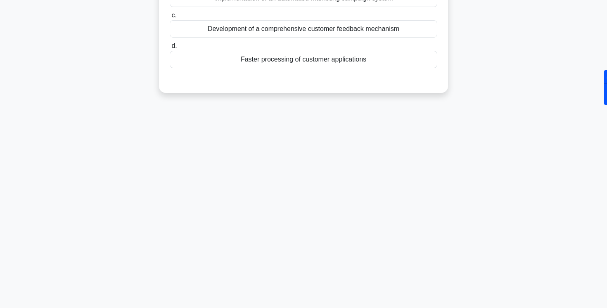
scroll to position [0, 0]
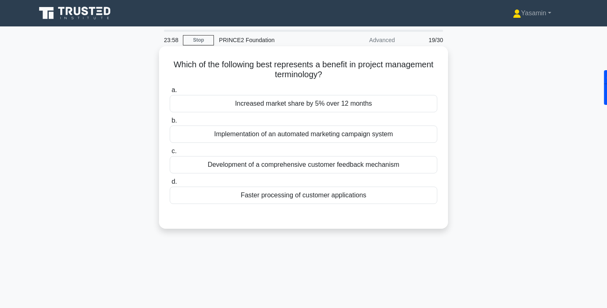
click at [310, 108] on div "Increased market share by 5% over 12 months" at bounding box center [304, 103] width 268 height 17
click at [170, 93] on input "a. Increased market share by 5% over 12 months" at bounding box center [170, 90] width 0 height 5
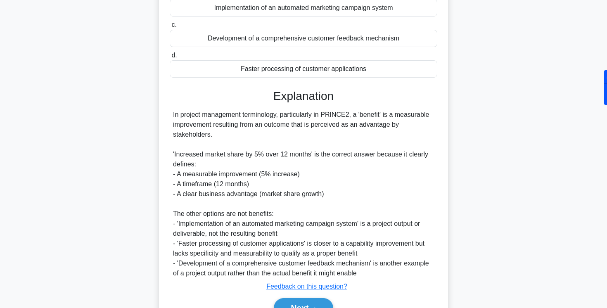
scroll to position [171, 0]
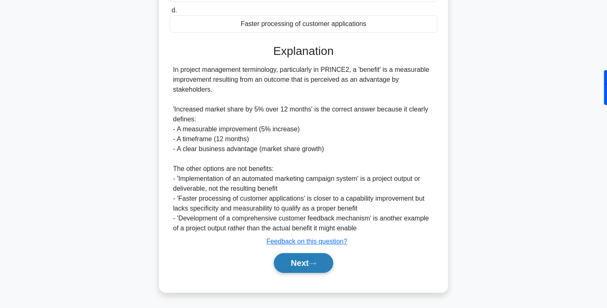
click at [314, 265] on icon at bounding box center [312, 263] width 7 height 5
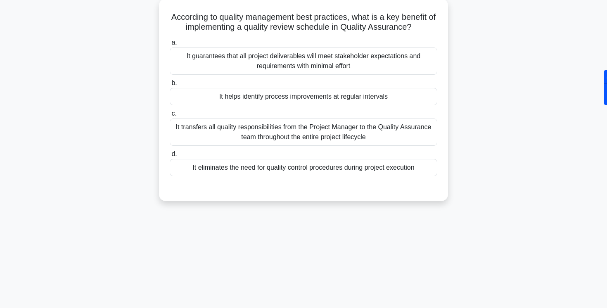
scroll to position [52, 0]
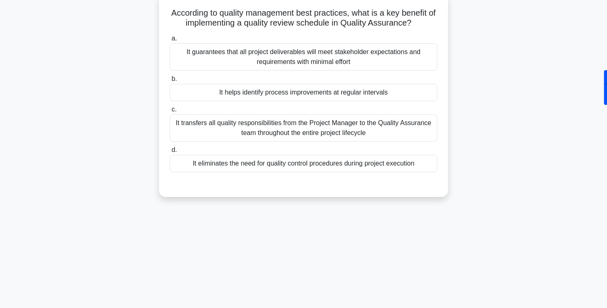
click at [216, 96] on div "It helps identify process improvements at regular intervals" at bounding box center [304, 92] width 268 height 17
click at [170, 82] on input "b. It helps identify process improvements at regular intervals" at bounding box center [170, 78] width 0 height 5
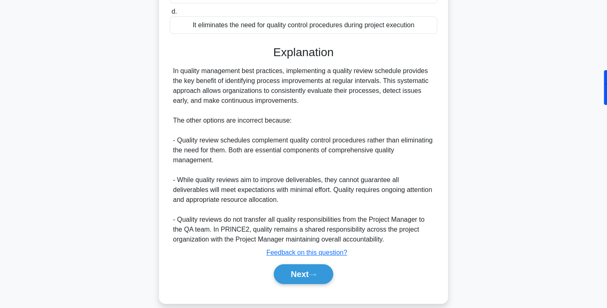
scroll to position [201, 0]
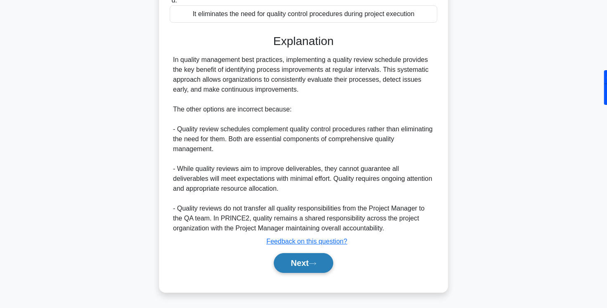
click at [277, 265] on button "Next" at bounding box center [303, 263] width 59 height 20
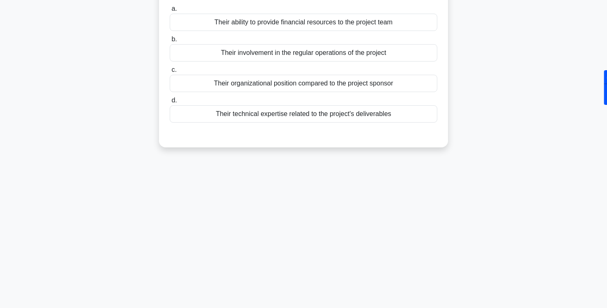
scroll to position [0, 0]
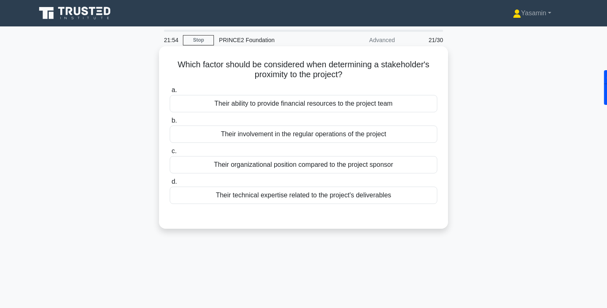
click at [271, 137] on div "Their involvement in the regular operations of the project" at bounding box center [304, 134] width 268 height 17
click at [170, 123] on input "b. Their involvement in the regular operations of the project" at bounding box center [170, 120] width 0 height 5
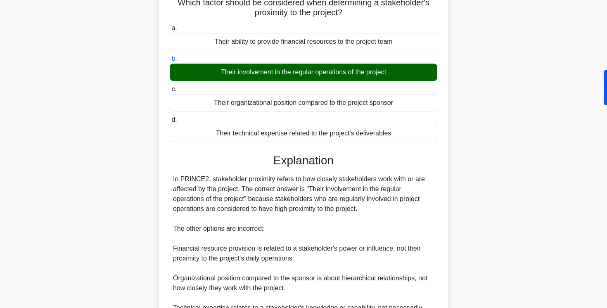
scroll to position [152, 0]
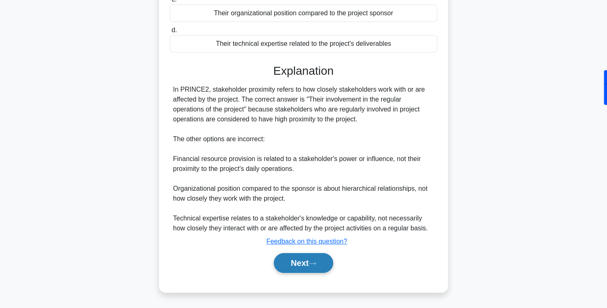
click at [288, 256] on button "Next" at bounding box center [303, 263] width 59 height 20
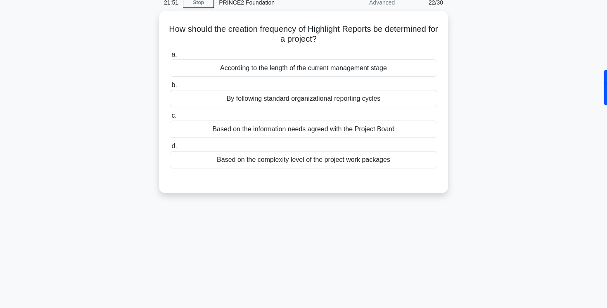
scroll to position [0, 0]
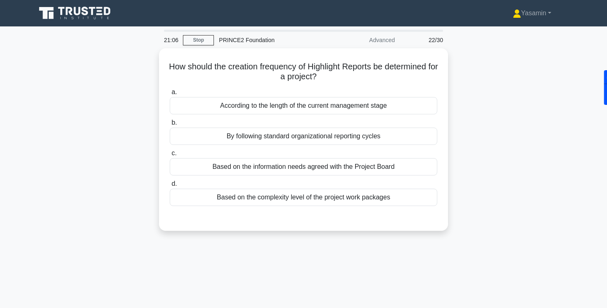
click at [239, 253] on div "21:06 Stop PRINCE2 Foundation Advanced 22/30 How should the creation frequency …" at bounding box center [303, 236] width 545 height 413
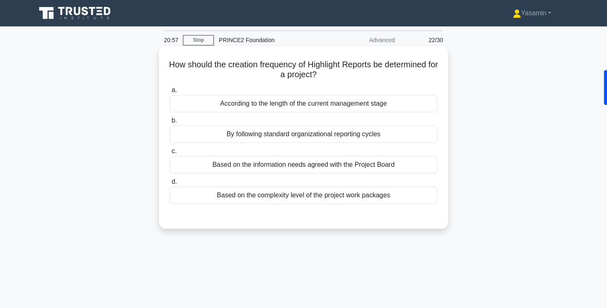
click at [285, 110] on div "According to the length of the current management stage" at bounding box center [304, 103] width 268 height 17
click at [170, 93] on input "a. According to the length of the current management stage" at bounding box center [170, 90] width 0 height 5
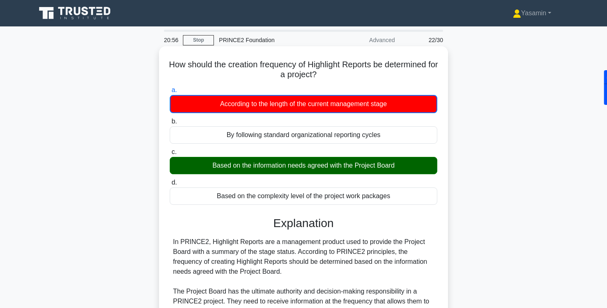
click at [273, 171] on div "Based on the information needs agreed with the Project Board" at bounding box center [304, 165] width 268 height 17
click at [170, 155] on input "c. Based on the information needs agreed with the Project Board" at bounding box center [170, 151] width 0 height 5
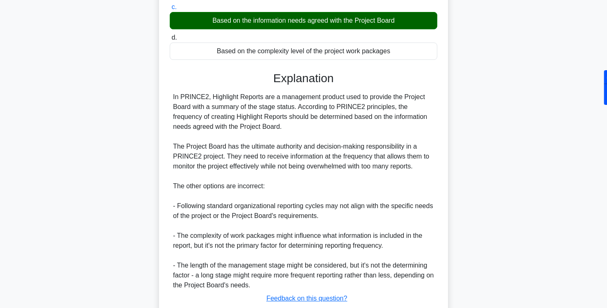
scroll to position [201, 0]
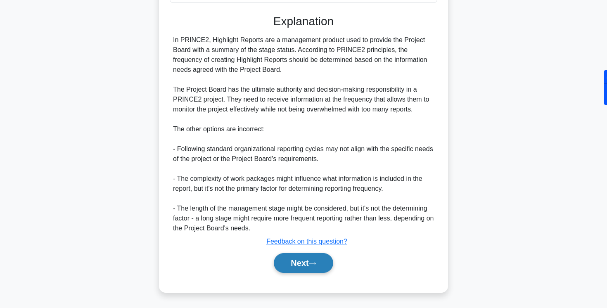
click at [284, 264] on button "Next" at bounding box center [303, 263] width 59 height 20
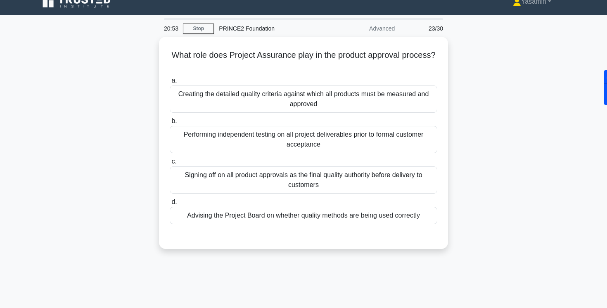
scroll to position [0, 0]
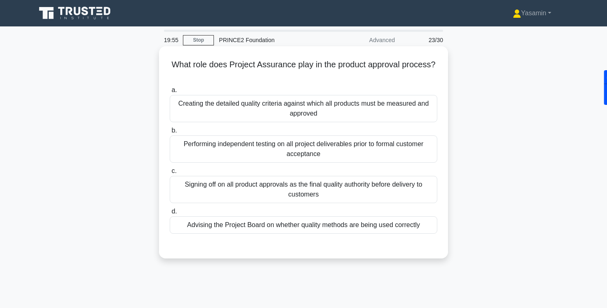
click at [183, 227] on div "Advising the Project Board on whether quality methods are being used correctly" at bounding box center [304, 224] width 268 height 17
click at [170, 214] on input "d. Advising the Project Board on whether quality methods are being used correct…" at bounding box center [170, 211] width 0 height 5
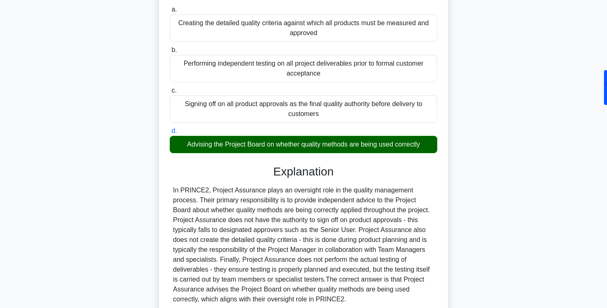
scroll to position [152, 0]
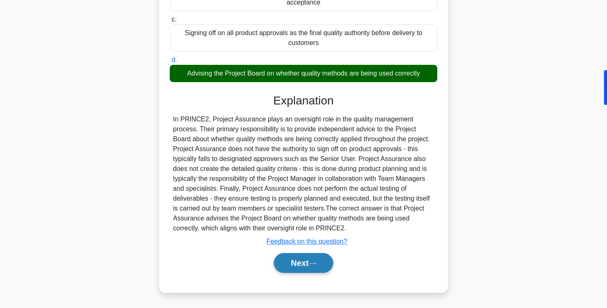
click at [280, 259] on button "Next" at bounding box center [303, 263] width 59 height 20
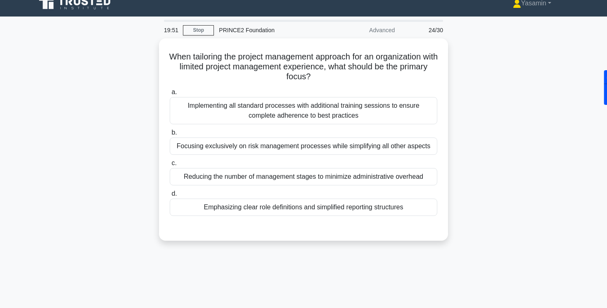
scroll to position [0, 0]
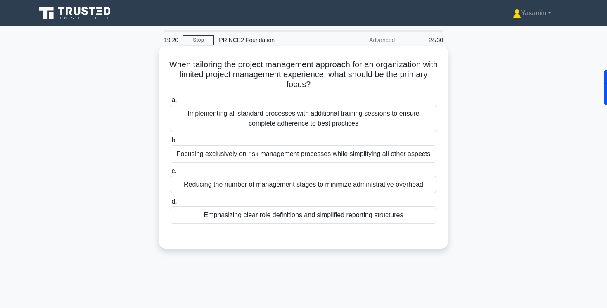
click at [294, 218] on div "Emphasizing clear role definitions and simplified reporting structures" at bounding box center [304, 214] width 268 height 17
click at [170, 204] on input "d. Emphasizing clear role definitions and simplified reporting structures" at bounding box center [170, 201] width 0 height 5
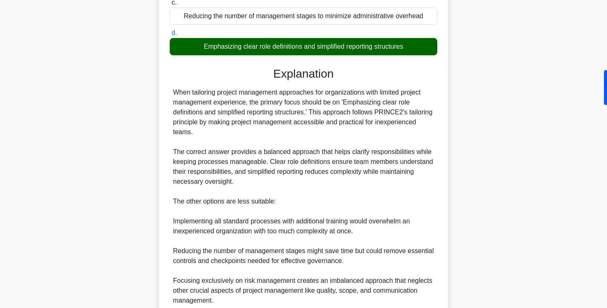
scroll to position [241, 0]
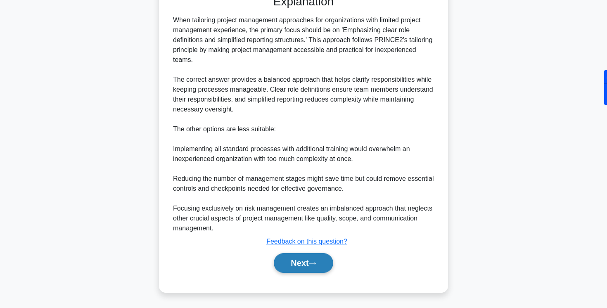
click at [294, 261] on button "Next" at bounding box center [303, 263] width 59 height 20
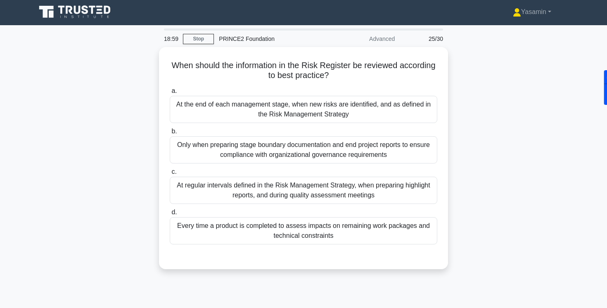
scroll to position [0, 0]
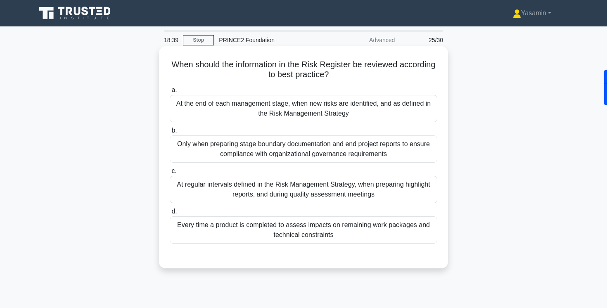
click at [186, 120] on div "At the end of each management stage, when new risks are identified, and as defi…" at bounding box center [304, 108] width 268 height 27
click at [170, 93] on input "a. At the end of each management stage, when new risks are identified, and as d…" at bounding box center [170, 90] width 0 height 5
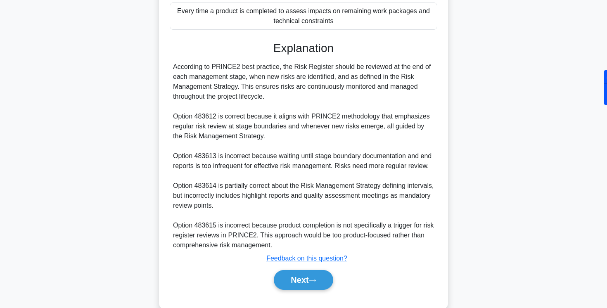
scroll to position [231, 0]
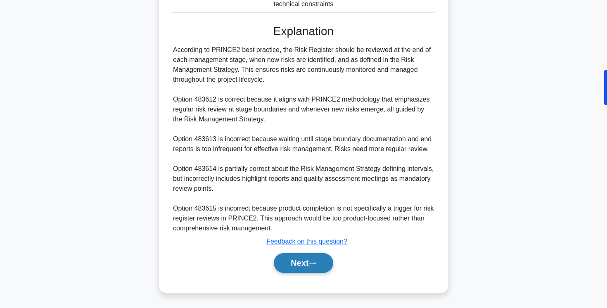
click at [288, 262] on button "Next" at bounding box center [303, 263] width 59 height 20
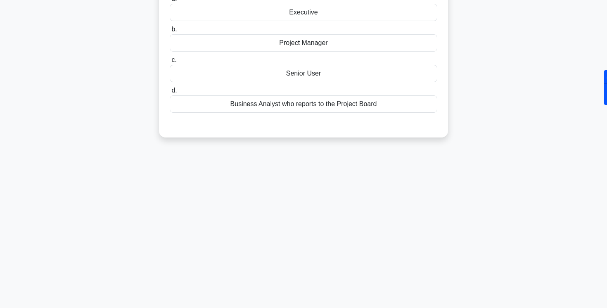
scroll to position [0, 0]
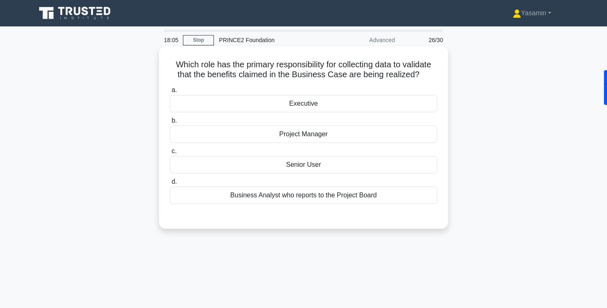
click at [297, 166] on div "Senior User" at bounding box center [304, 164] width 268 height 17
click at [170, 154] on input "c. Senior User" at bounding box center [170, 151] width 0 height 5
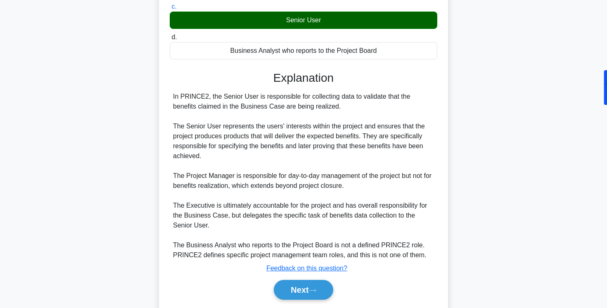
scroll to position [171, 0]
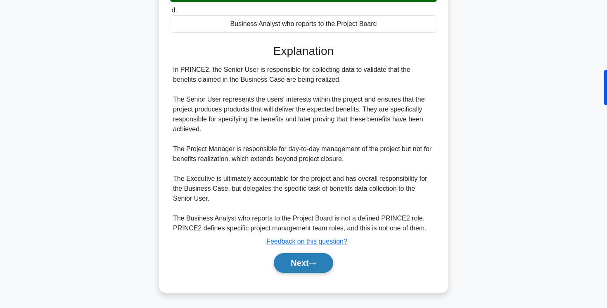
click at [289, 261] on button "Next" at bounding box center [303, 263] width 59 height 20
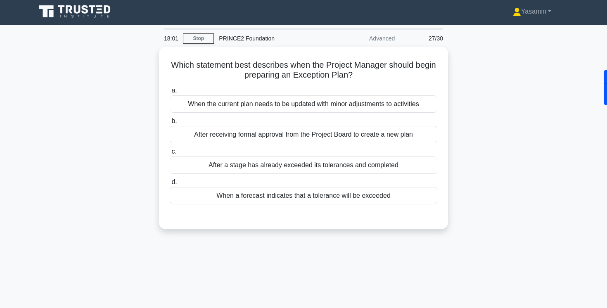
scroll to position [0, 0]
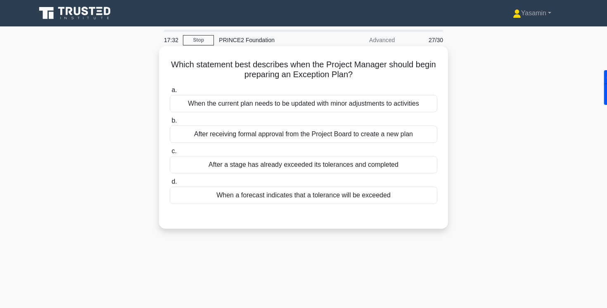
click at [278, 195] on div "When a forecast indicates that a tolerance will be exceeded" at bounding box center [304, 195] width 268 height 17
click at [170, 185] on input "d. When a forecast indicates that a tolerance will be exceeded" at bounding box center [170, 181] width 0 height 5
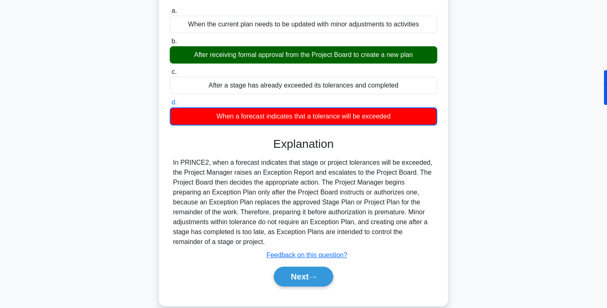
scroll to position [138, 0]
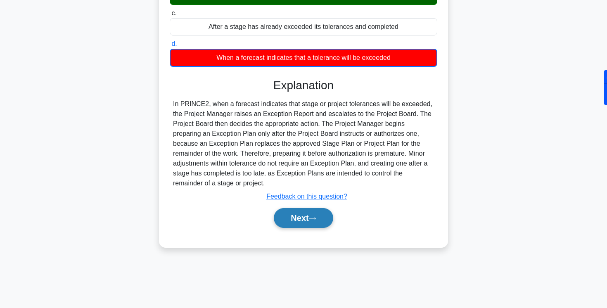
click at [291, 219] on button "Next" at bounding box center [303, 218] width 59 height 20
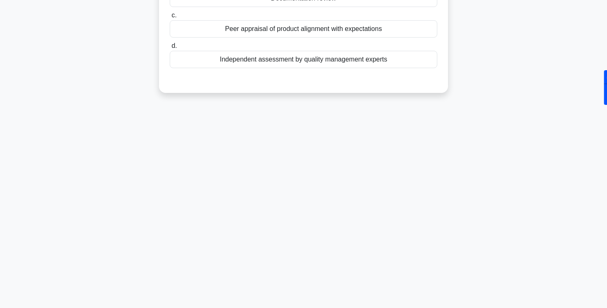
scroll to position [0, 0]
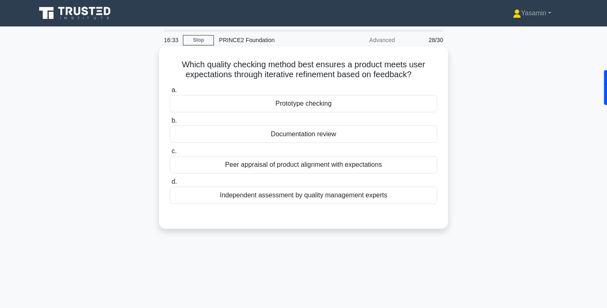
click at [325, 133] on div "Documentation review" at bounding box center [304, 134] width 268 height 17
click at [170, 123] on input "b. Documentation review" at bounding box center [170, 120] width 0 height 5
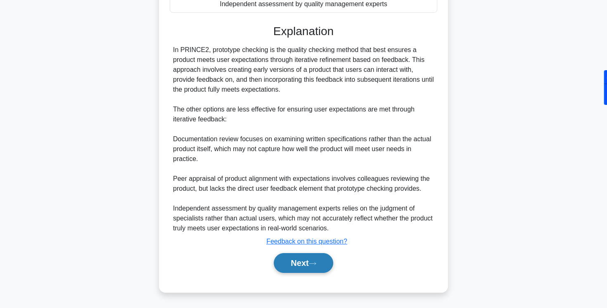
click at [296, 265] on button "Next" at bounding box center [303, 263] width 59 height 20
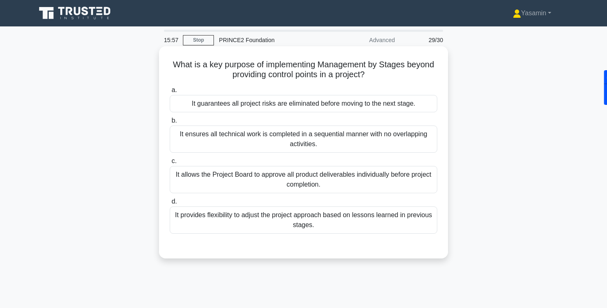
click at [422, 145] on div "It ensures all technical work is completed in a sequential manner with no overl…" at bounding box center [304, 139] width 268 height 27
click at [170, 123] on input "b. It ensures all technical work is completed in a sequential manner with no ov…" at bounding box center [170, 120] width 0 height 5
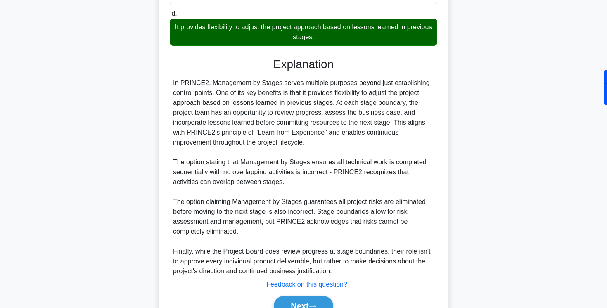
scroll to position [232, 0]
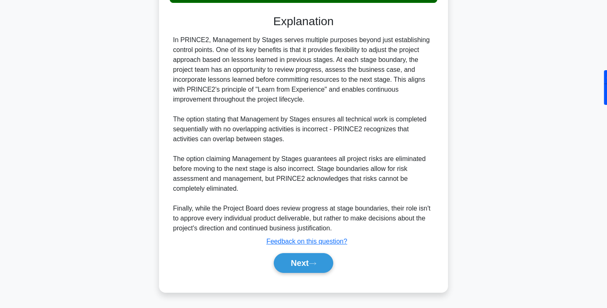
click at [315, 252] on div "Next" at bounding box center [304, 263] width 268 height 26
click at [311, 261] on button "Next" at bounding box center [303, 263] width 59 height 20
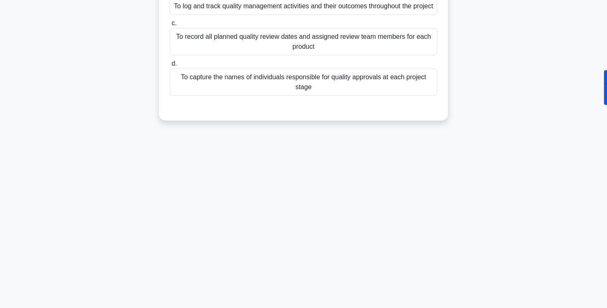
click at [337, 84] on div "To capture the names of individuals responsible for quality approvals at each p…" at bounding box center [304, 82] width 268 height 27
click at [170, 66] on input "d. To capture the names of individuals responsible for quality approvals at eac…" at bounding box center [170, 63] width 0 height 5
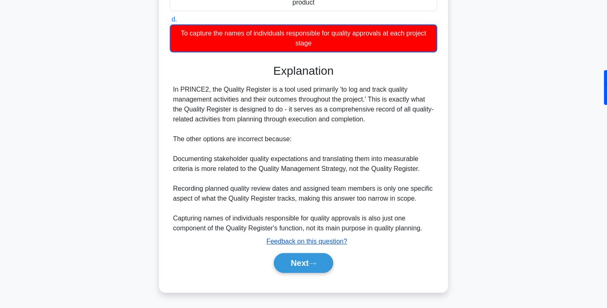
scroll to position [0, 0]
